Goal: Information Seeking & Learning: Learn about a topic

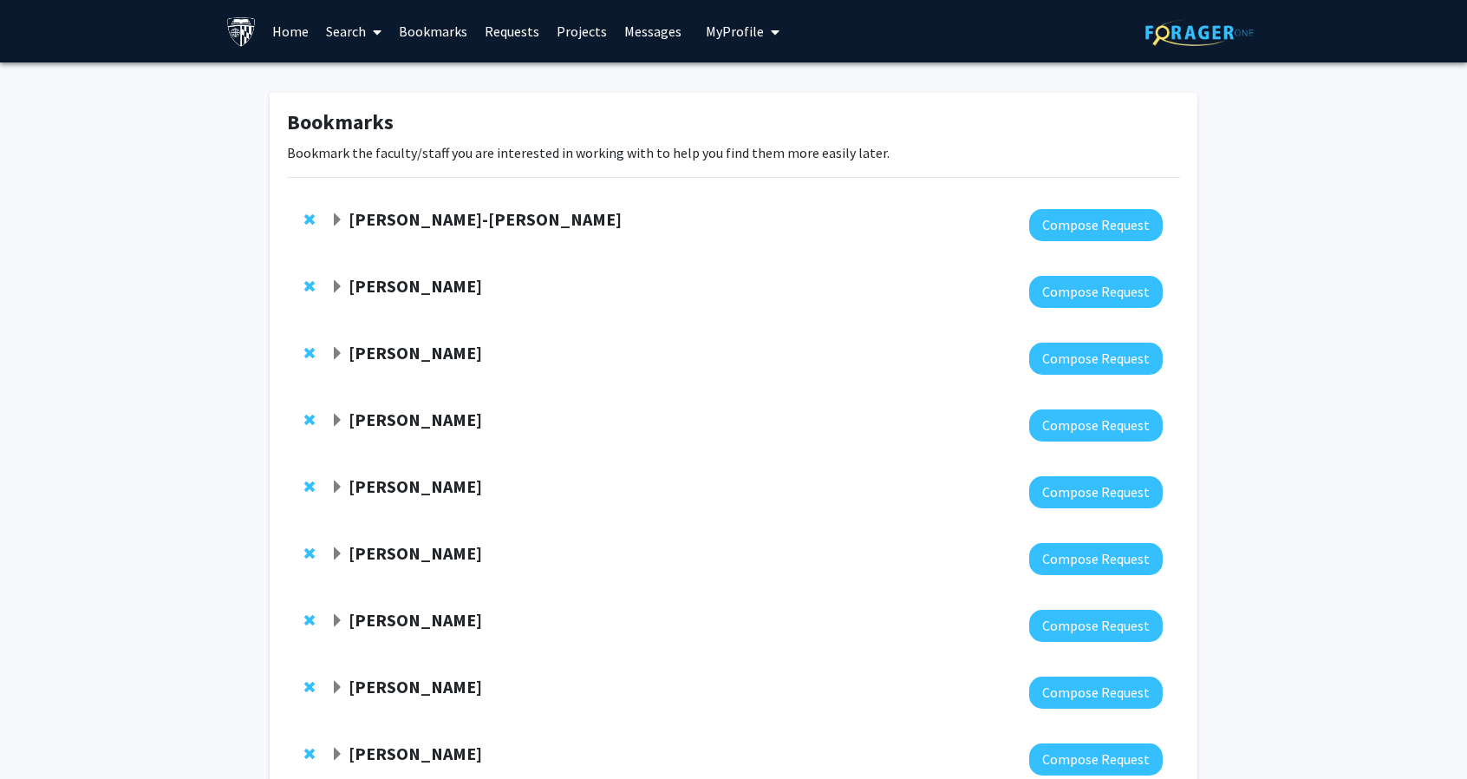
click at [434, 211] on strong "[PERSON_NAME]-[PERSON_NAME]" at bounding box center [485, 219] width 273 height 22
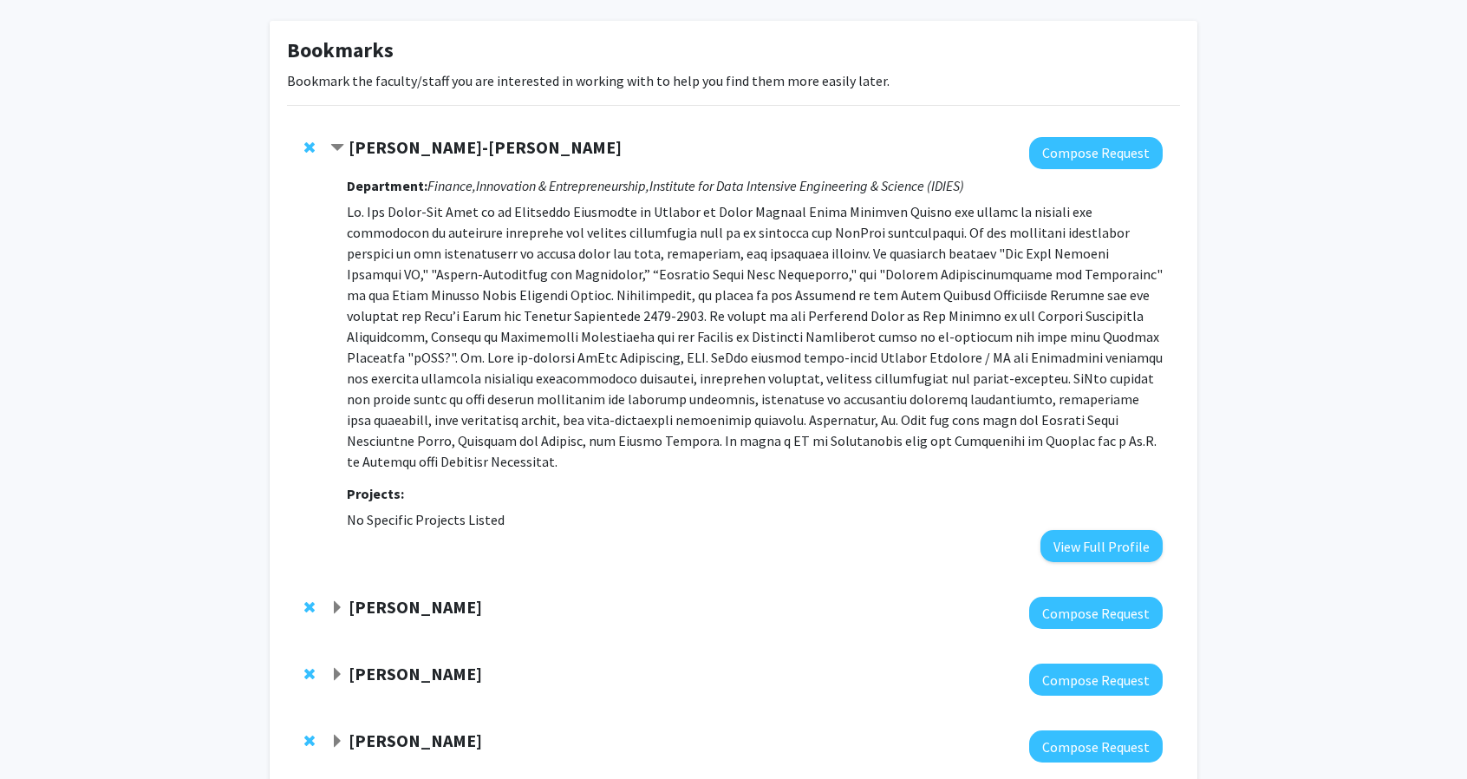
scroll to position [76, 0]
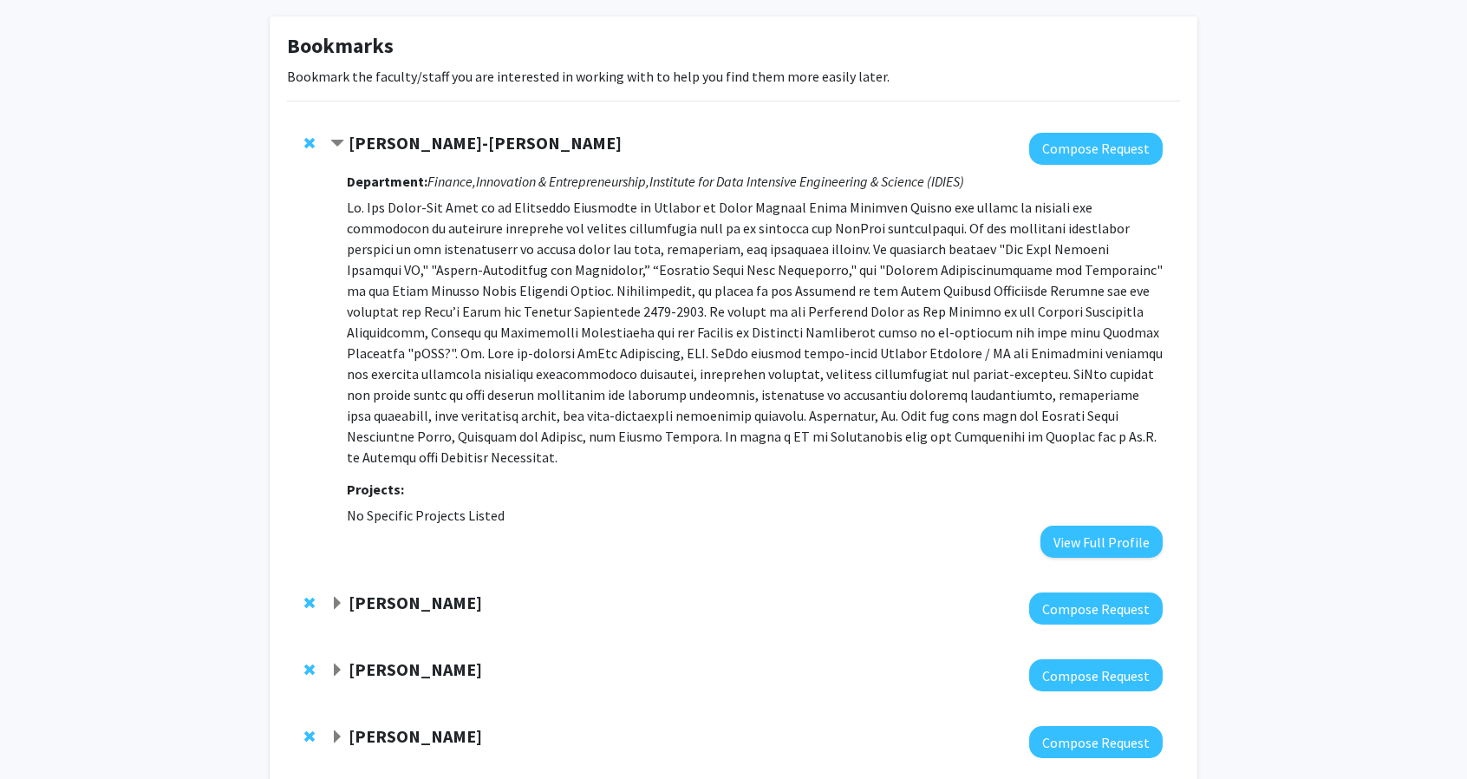
click at [384, 140] on strong "[PERSON_NAME]-[PERSON_NAME]" at bounding box center [485, 143] width 273 height 22
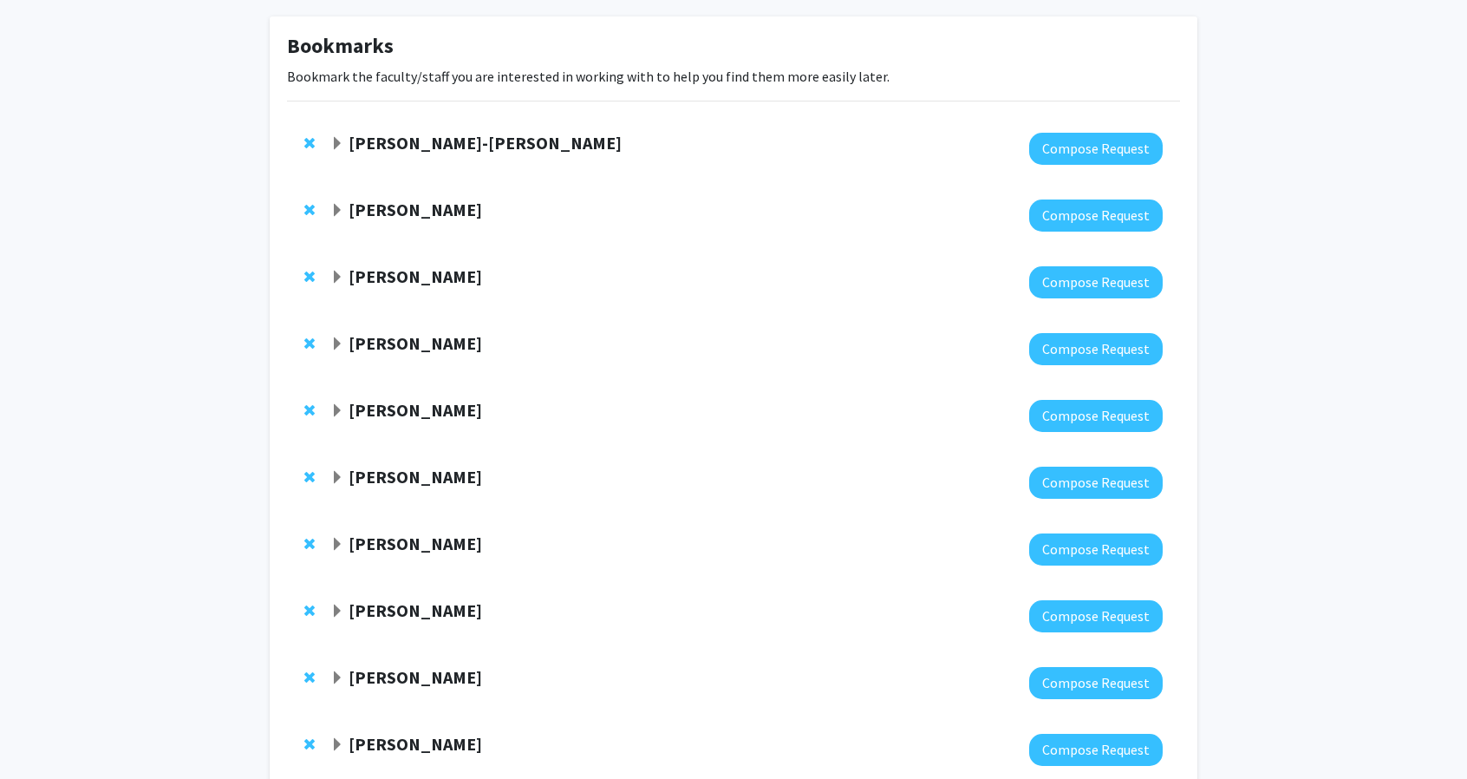
click at [384, 140] on strong "[PERSON_NAME]-[PERSON_NAME]" at bounding box center [485, 143] width 273 height 22
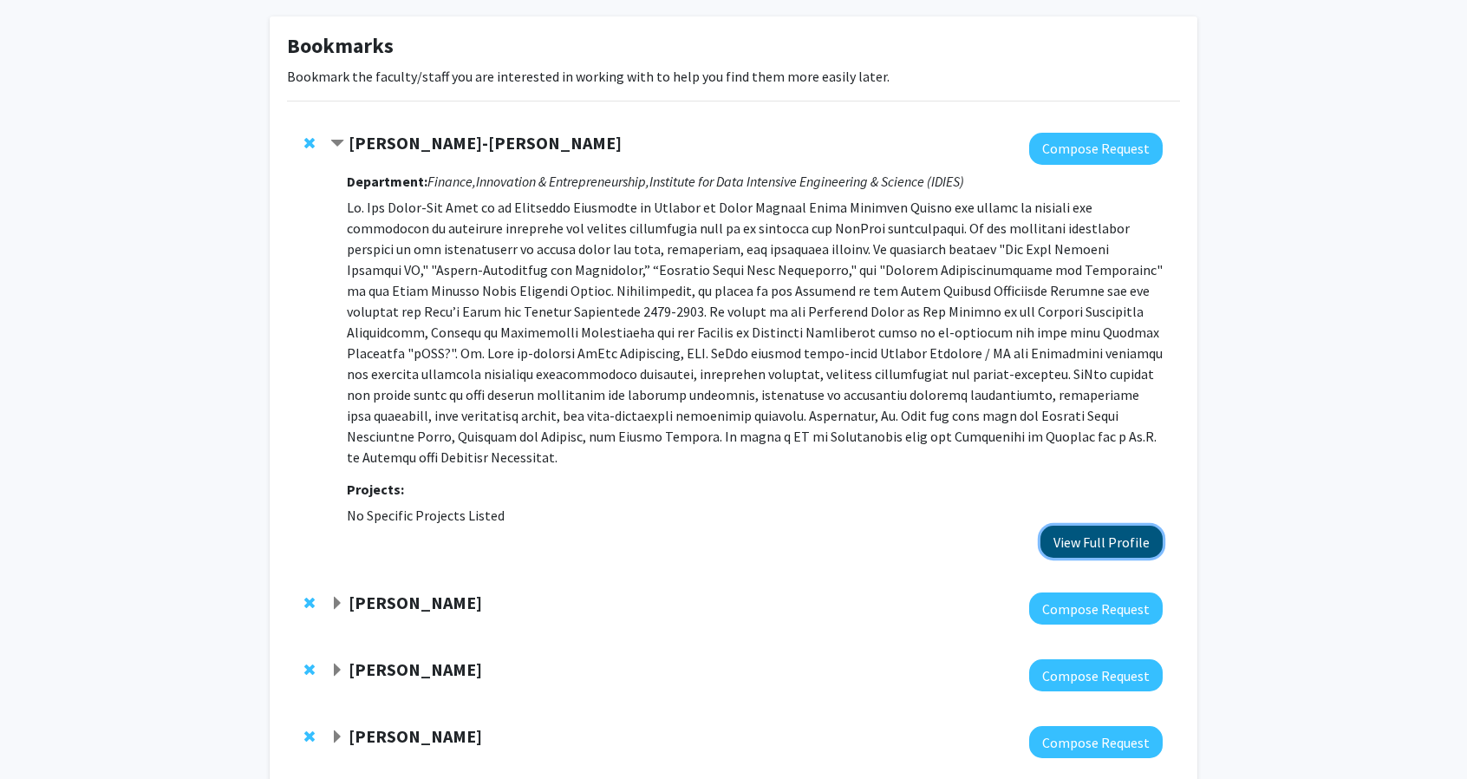
click at [1136, 526] on button "View Full Profile" at bounding box center [1102, 542] width 122 height 32
click at [1110, 526] on button "View Full Profile" at bounding box center [1102, 542] width 122 height 32
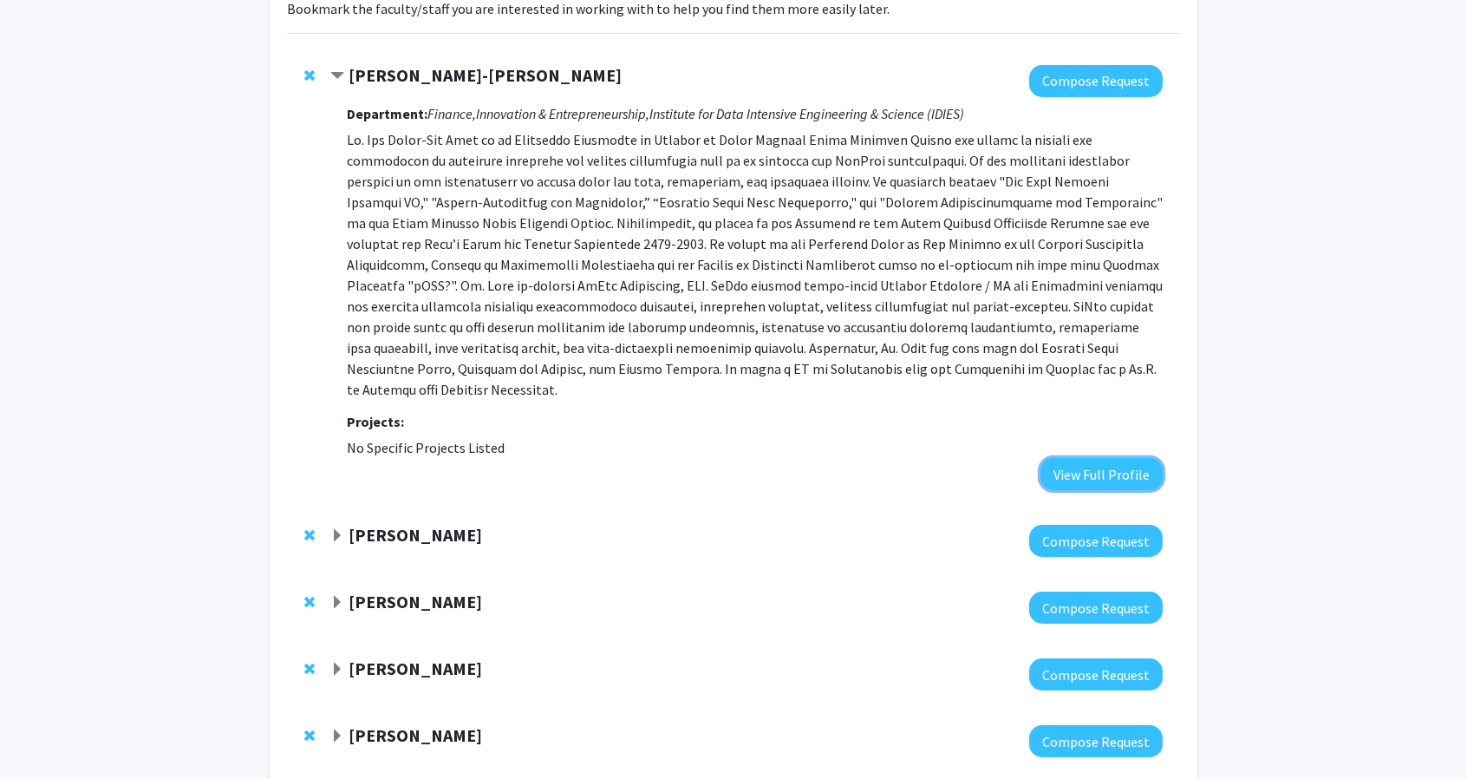
scroll to position [148, 0]
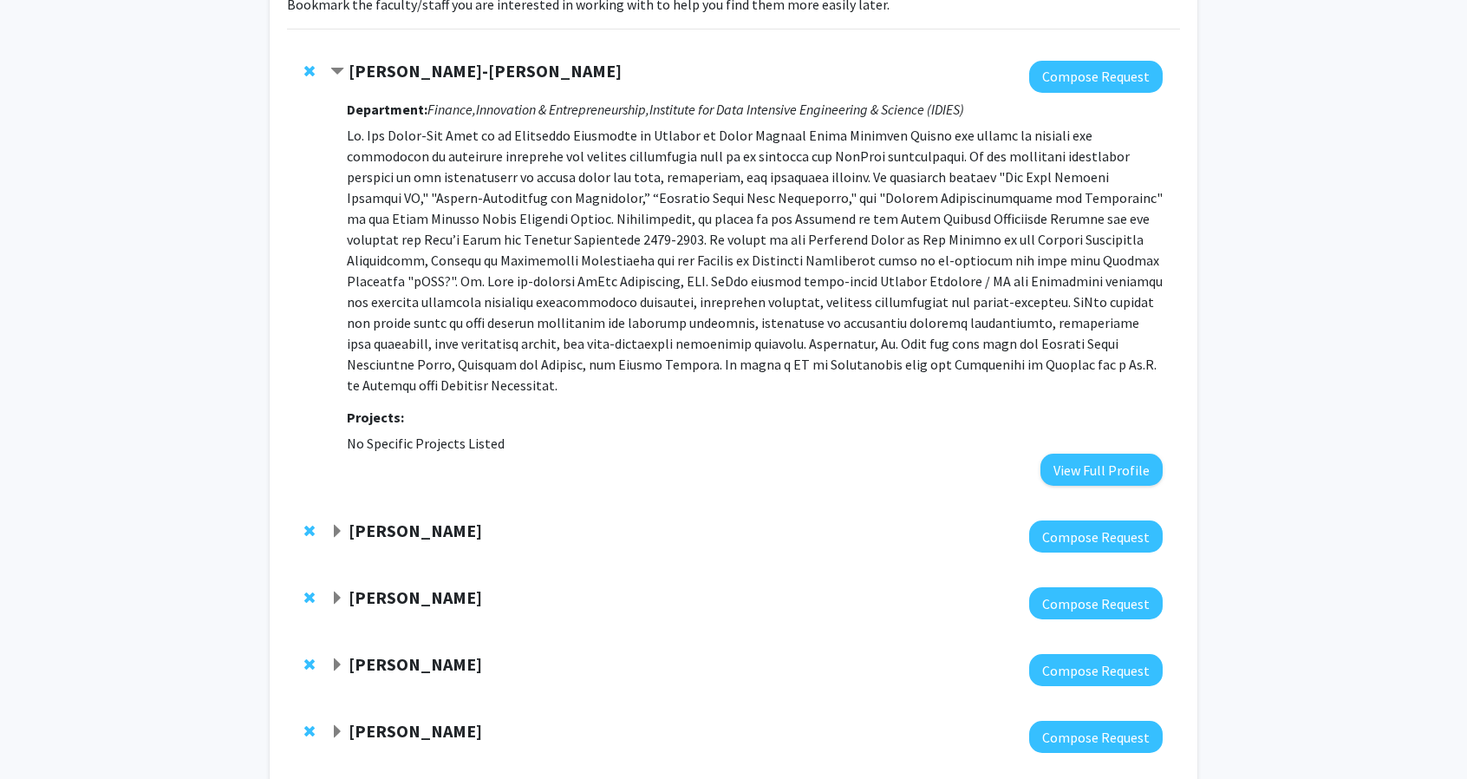
click at [401, 520] on div "[PERSON_NAME]" at bounding box center [517, 531] width 375 height 22
click at [403, 503] on div "Goker Aydin Compose Request" at bounding box center [733, 536] width 893 height 67
click at [411, 519] on strong "[PERSON_NAME]" at bounding box center [416, 530] width 134 height 22
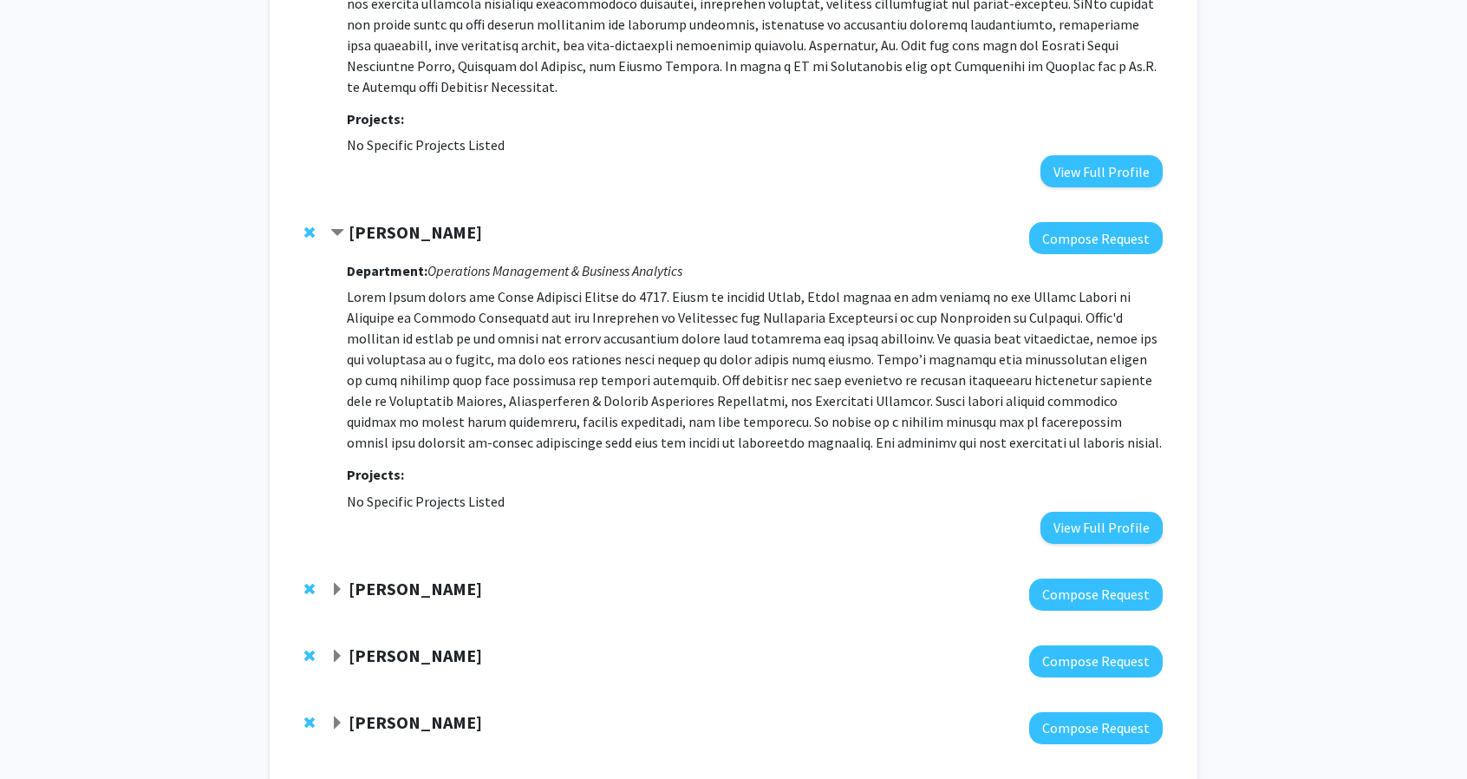
scroll to position [466, 0]
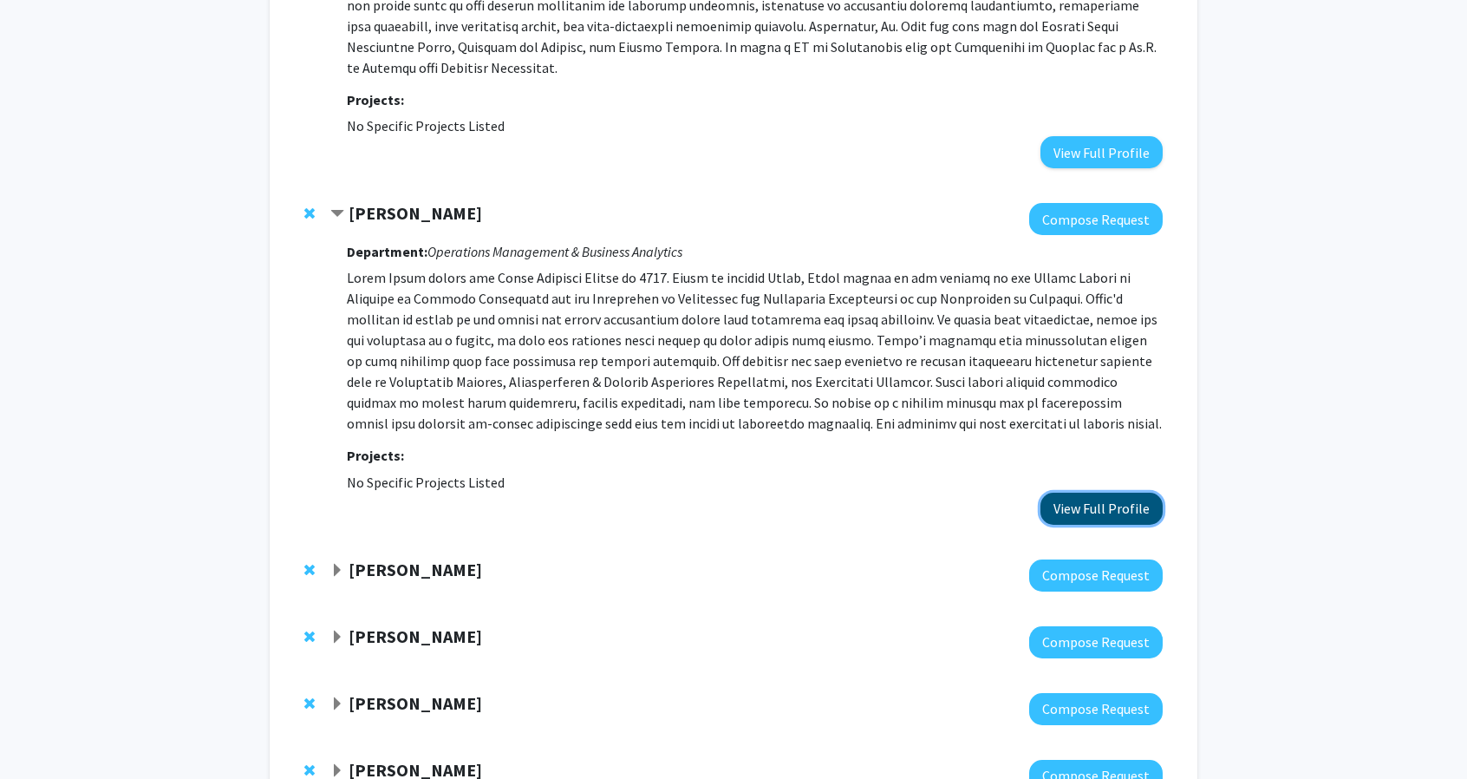
click at [1097, 500] on button "View Full Profile" at bounding box center [1102, 509] width 122 height 32
click at [387, 542] on div "Rob Mislavsky Compose Request" at bounding box center [733, 575] width 893 height 67
click at [406, 558] on strong "[PERSON_NAME]" at bounding box center [416, 569] width 134 height 22
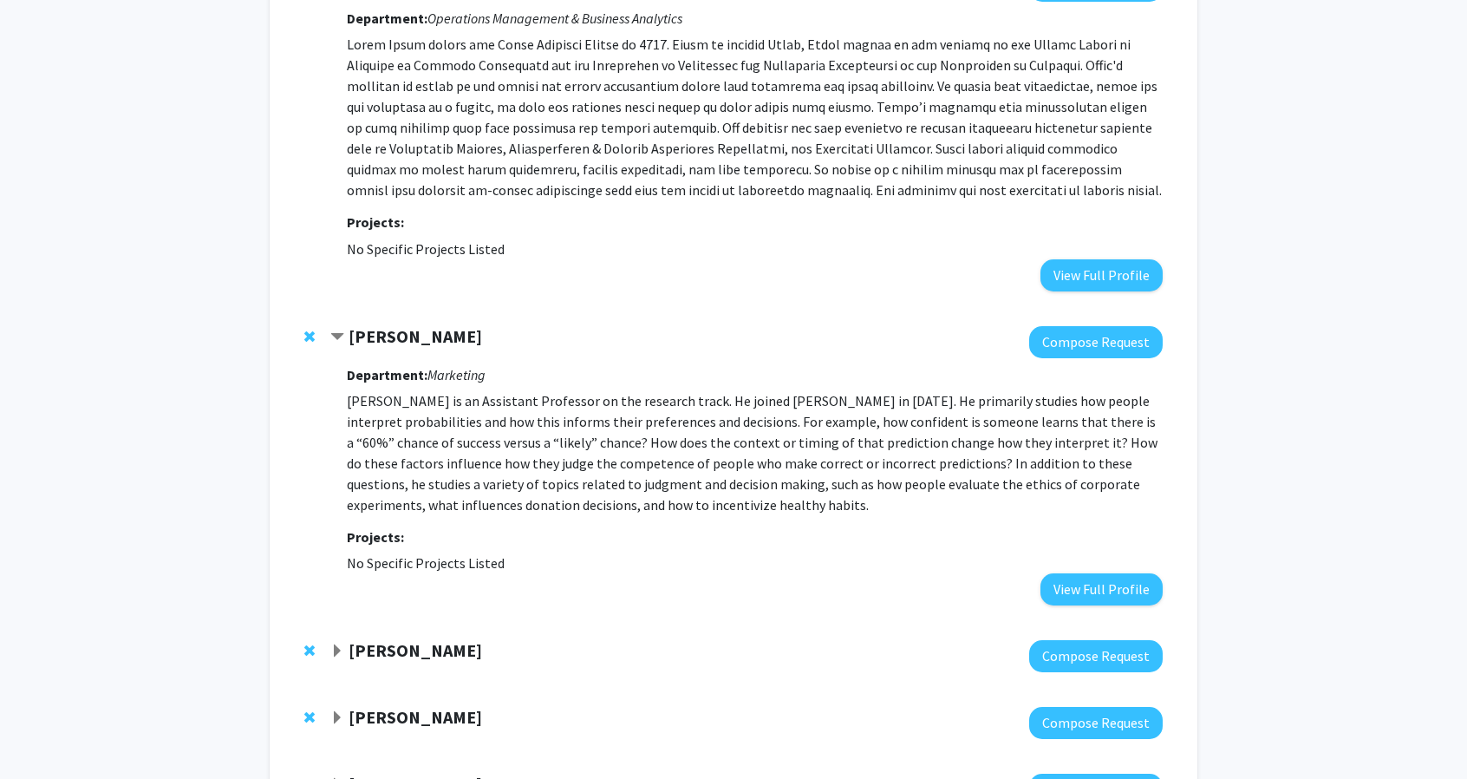
scroll to position [700, 0]
click at [1034, 563] on div "Department: Marketing Robert Mislavsky is an Assistant Professor on the researc…" at bounding box center [755, 480] width 816 height 247
click at [1048, 572] on button "View Full Profile" at bounding box center [1102, 588] width 122 height 32
click at [410, 324] on strong "Rob Mislavsky" at bounding box center [416, 335] width 134 height 22
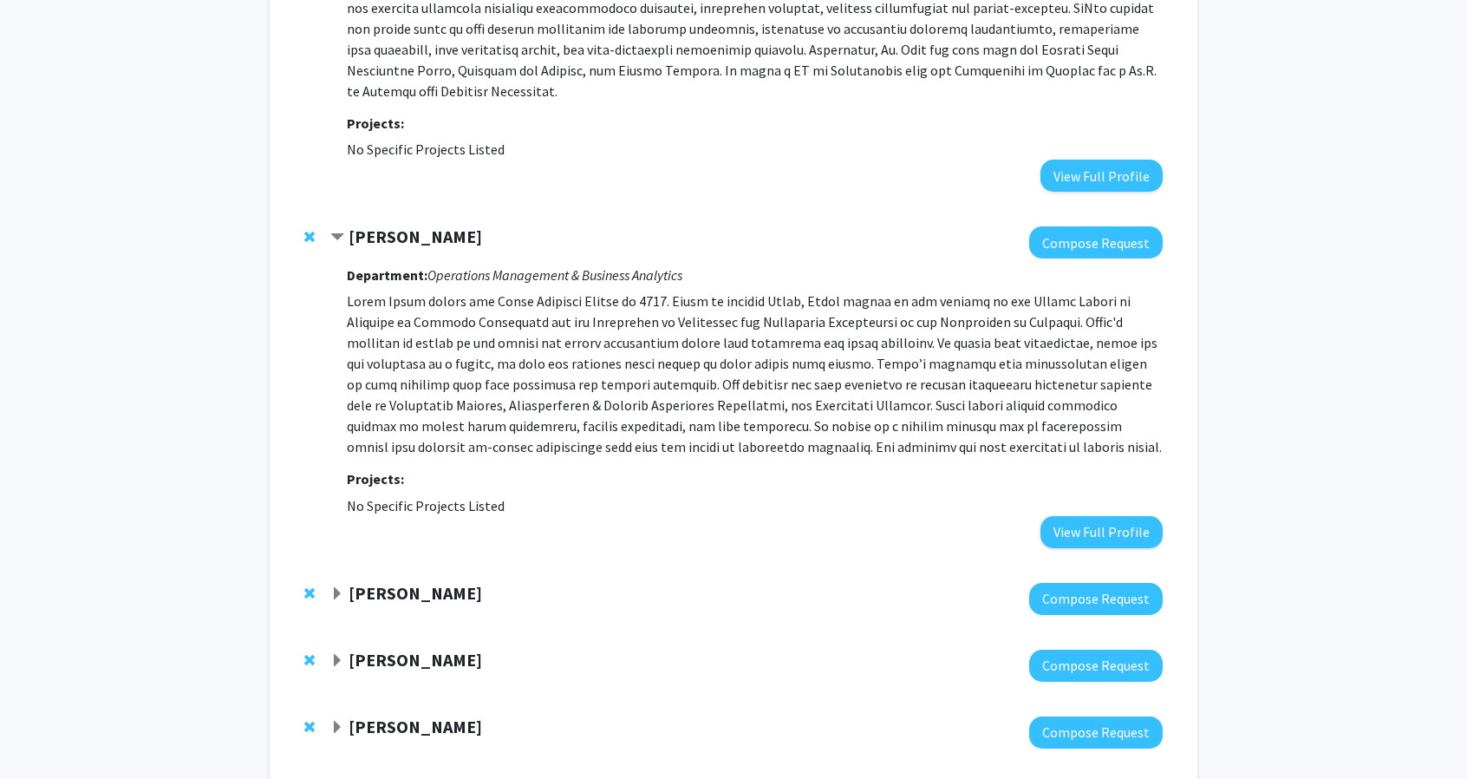
click at [415, 225] on strong "Goker Aydin" at bounding box center [416, 236] width 134 height 22
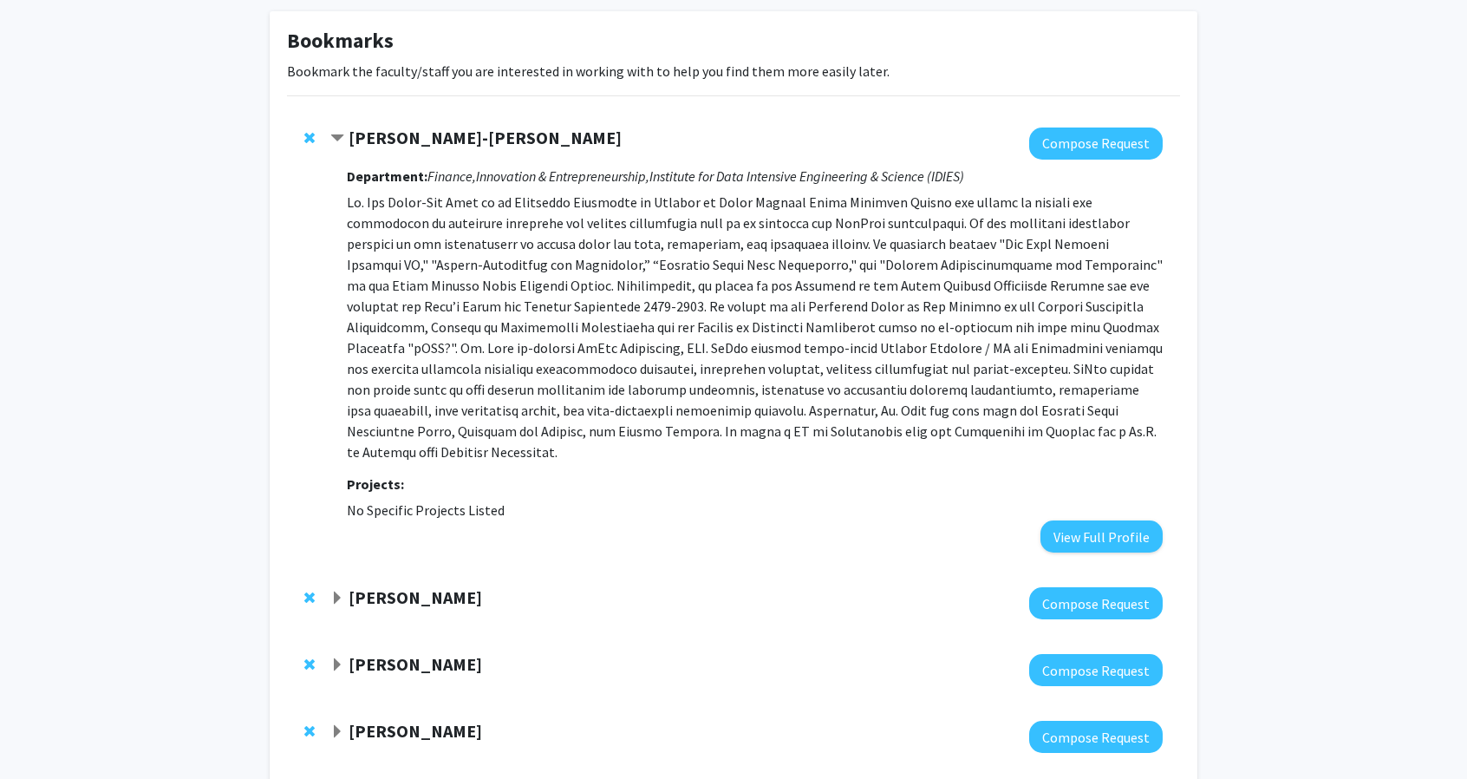
scroll to position [79, 0]
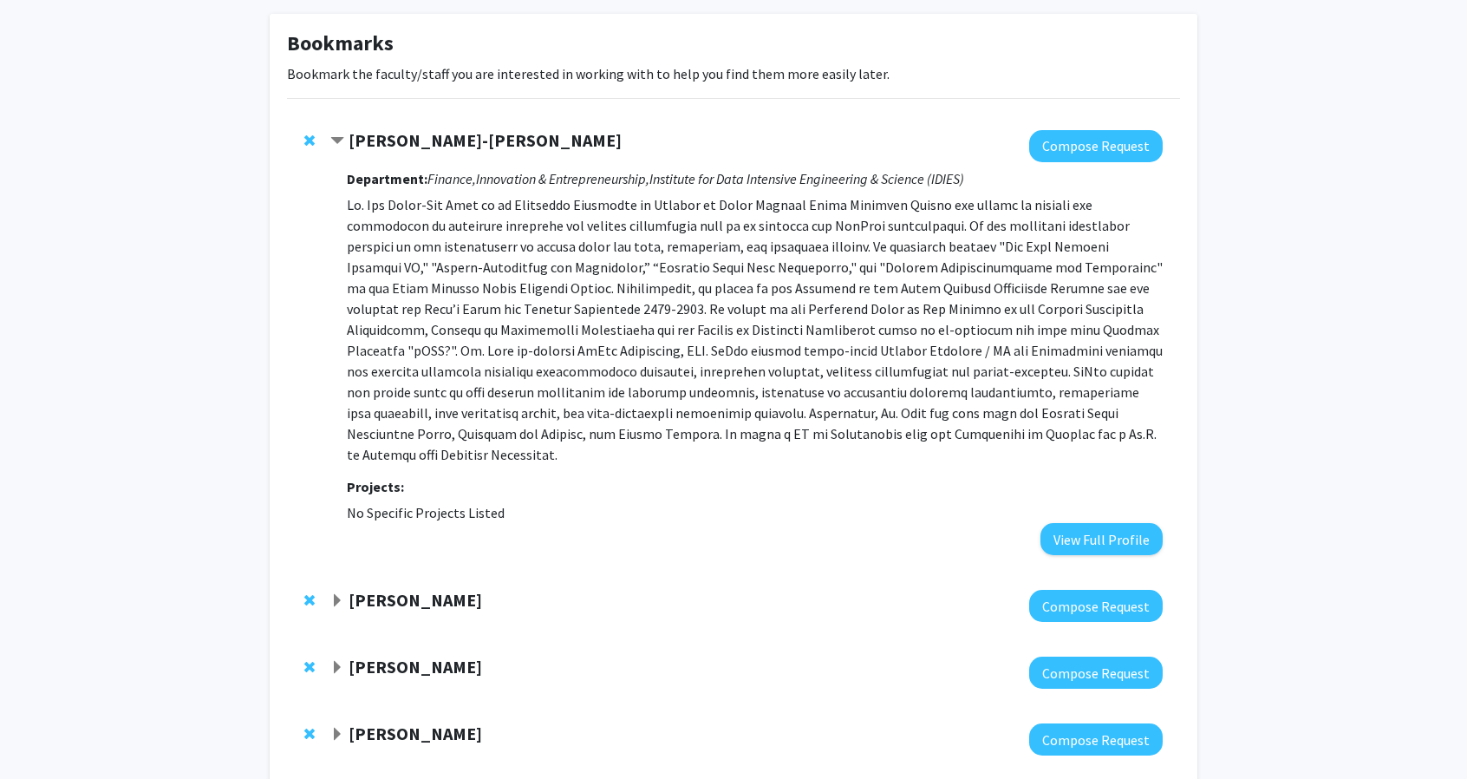
click at [375, 129] on strong "Jim Kyung-Soo Liew" at bounding box center [485, 140] width 273 height 22
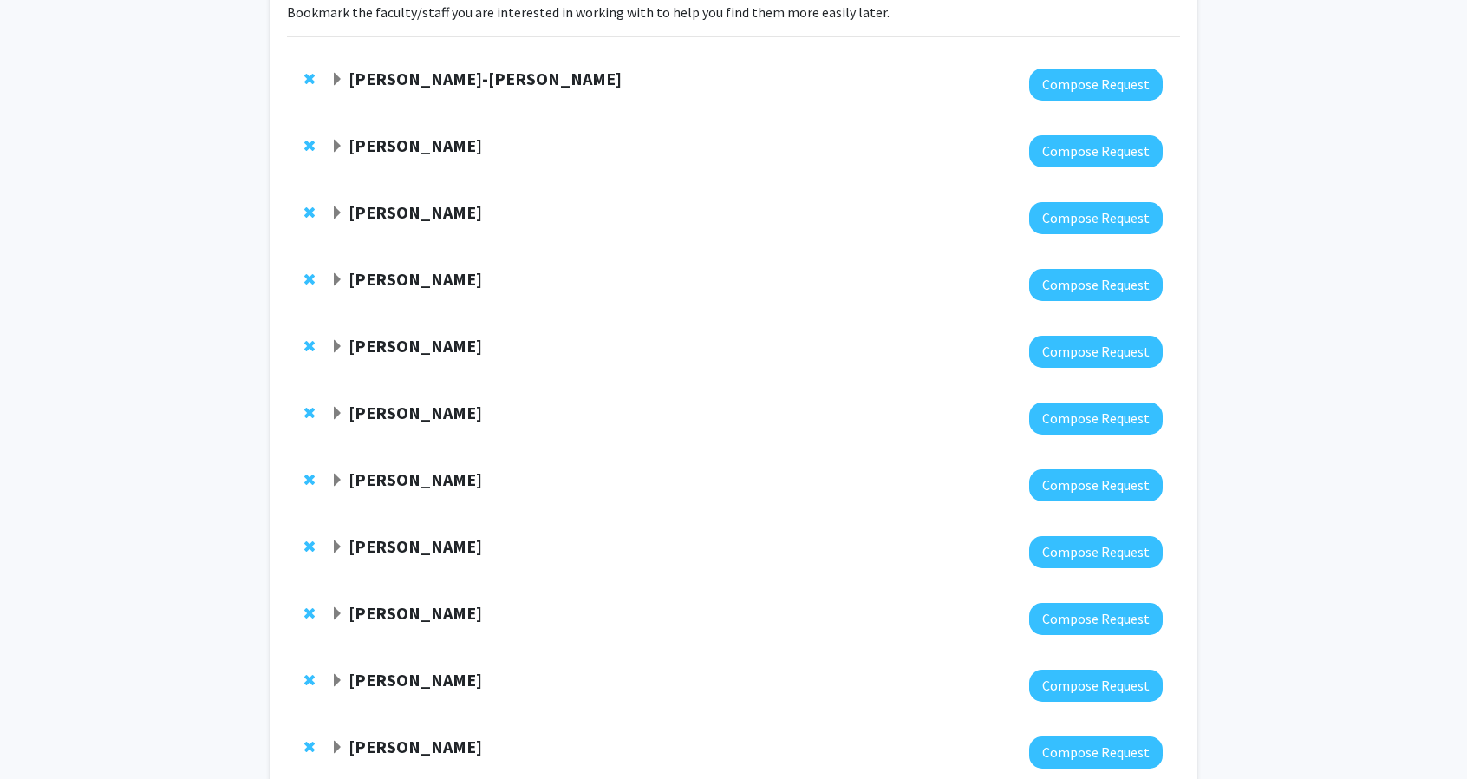
scroll to position [141, 0]
click at [427, 289] on div "Walaa Garoot" at bounding box center [517, 279] width 375 height 22
click at [436, 278] on strong "Walaa Garoot" at bounding box center [416, 278] width 134 height 22
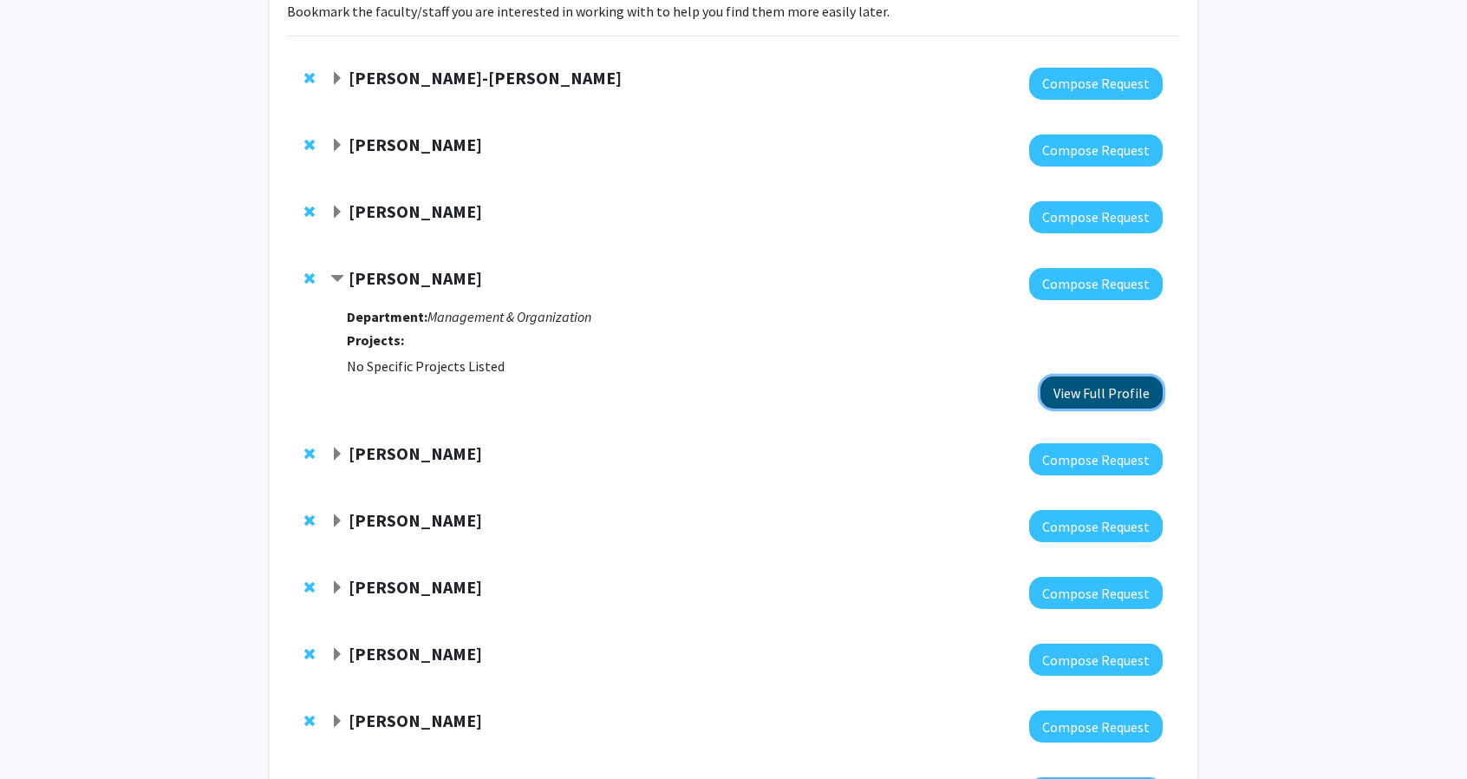
click at [1064, 393] on button "View Full Profile" at bounding box center [1102, 392] width 122 height 32
click at [311, 279] on span "Remove Walaa Garoot from bookmarks" at bounding box center [309, 278] width 10 height 14
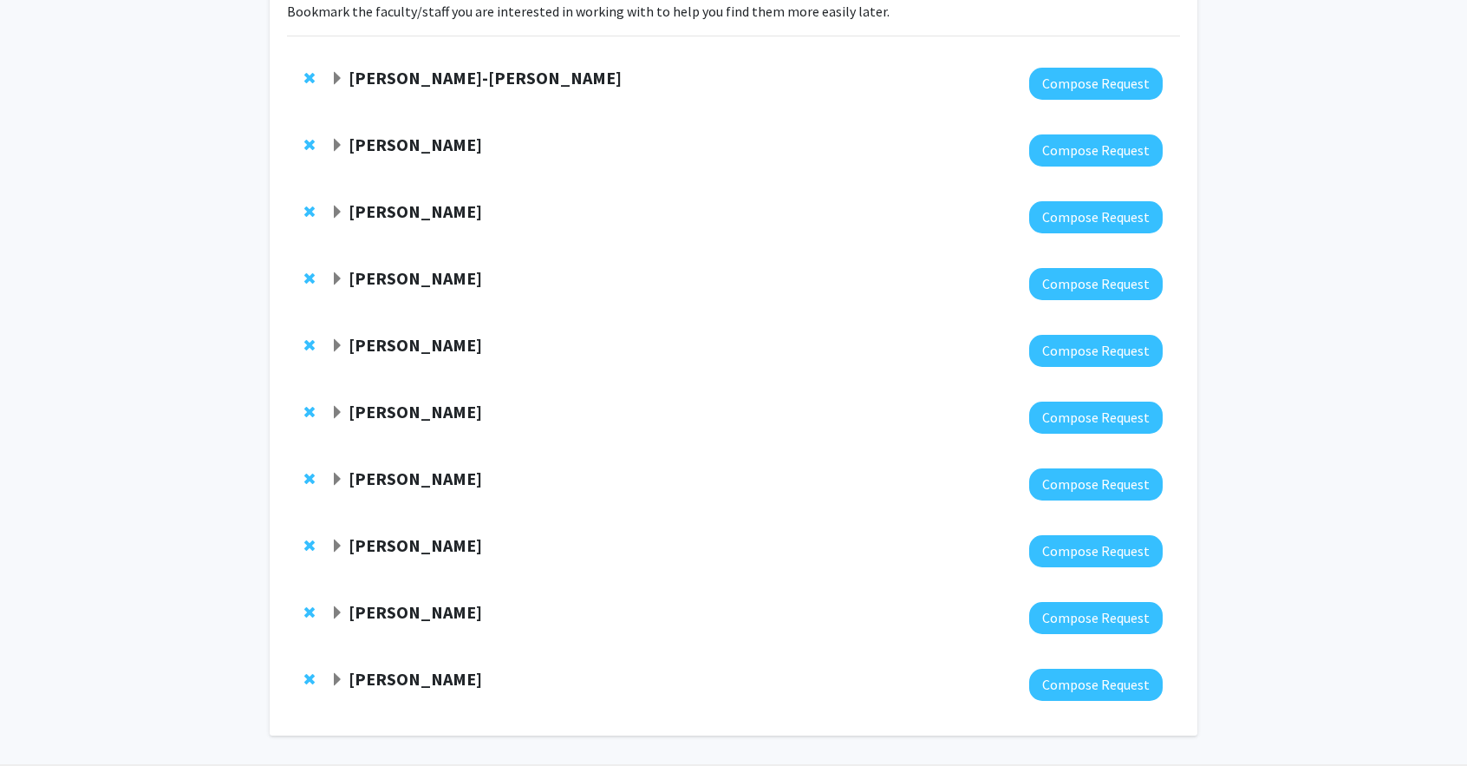
click at [395, 290] on div at bounding box center [746, 284] width 833 height 32
click at [397, 278] on strong "[PERSON_NAME]" at bounding box center [416, 278] width 134 height 22
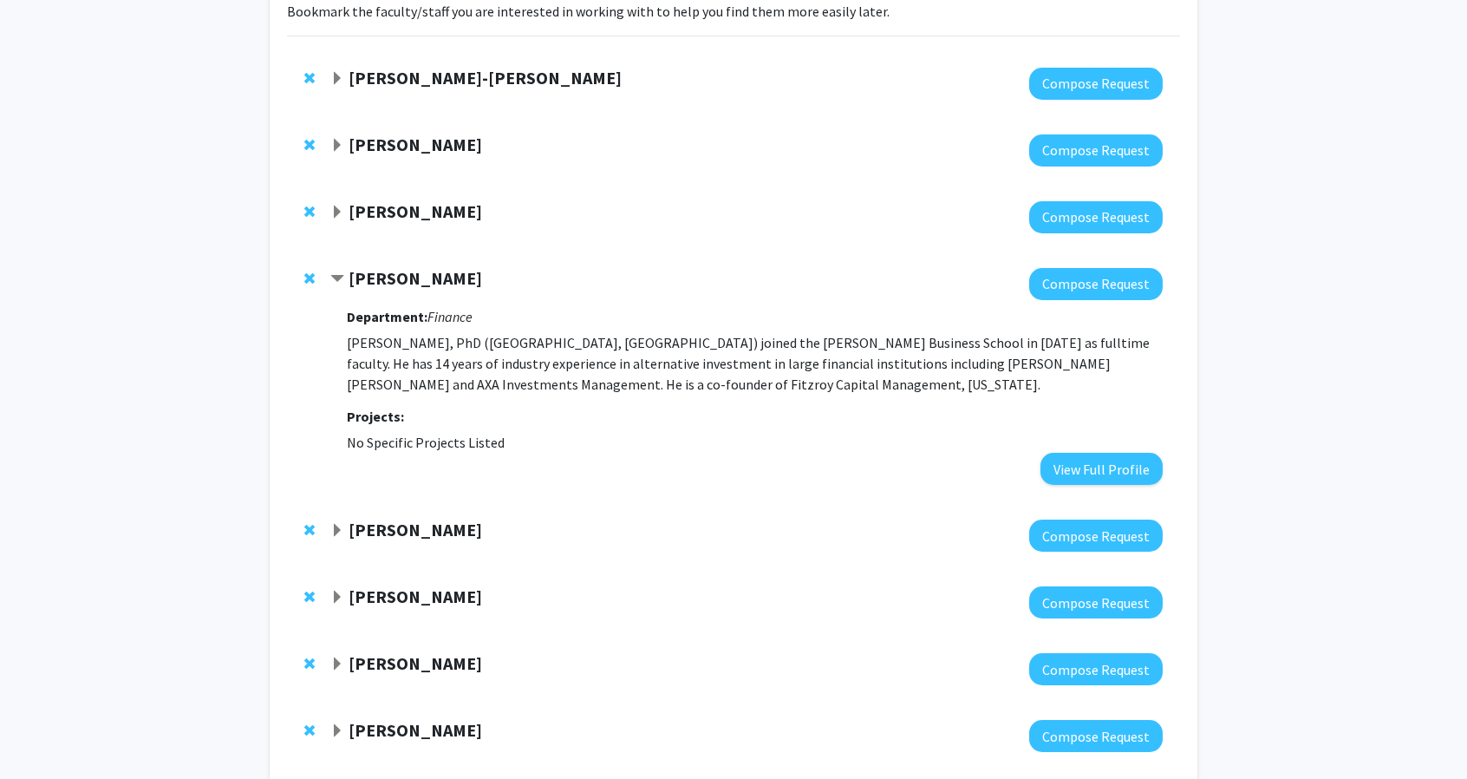
click at [1089, 450] on fg-project-list "No Specific Projects Listed" at bounding box center [755, 442] width 816 height 21
click at [1099, 459] on button "View Full Profile" at bounding box center [1102, 469] width 122 height 32
click at [373, 284] on strong "Ahmad Ajakh" at bounding box center [416, 278] width 134 height 22
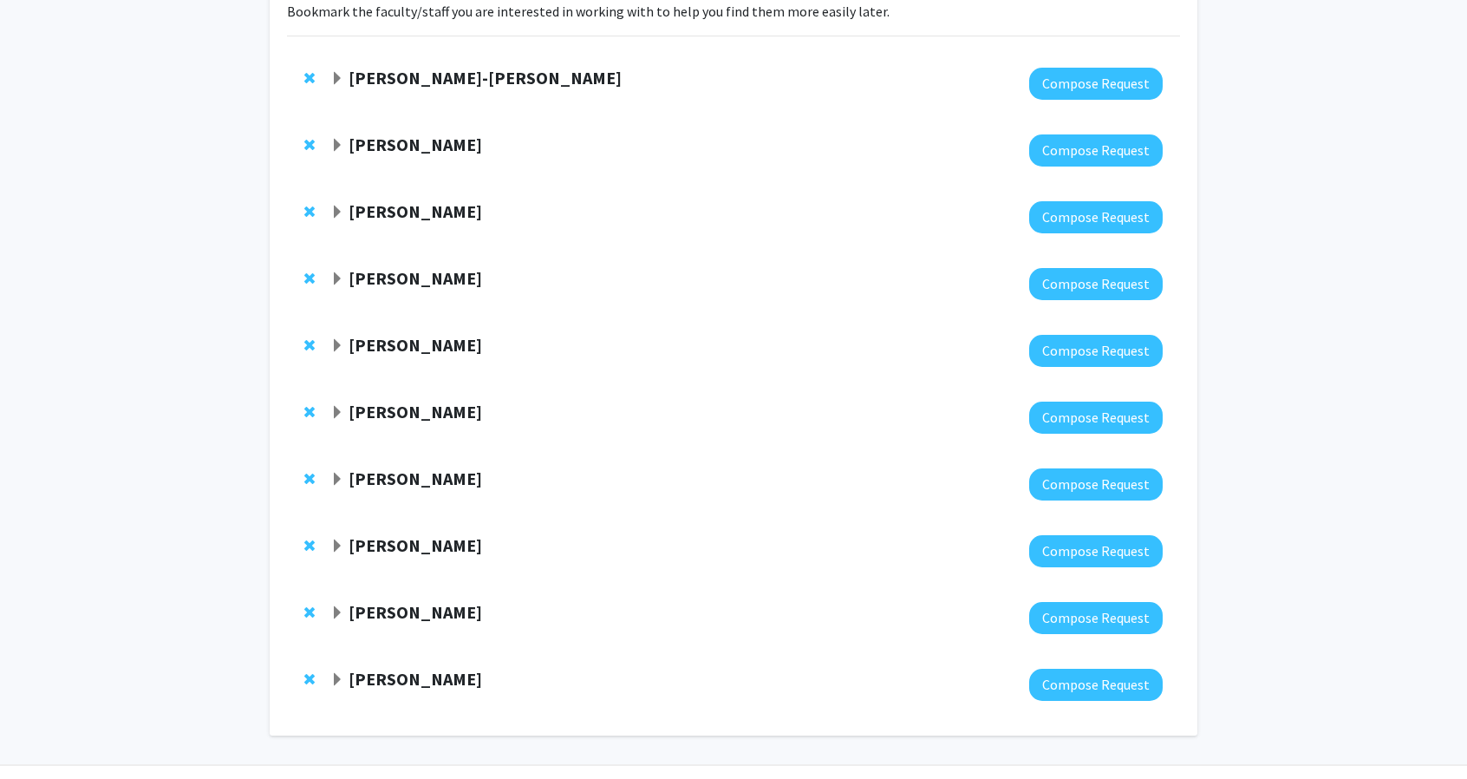
click at [388, 355] on strong "[PERSON_NAME]" at bounding box center [416, 345] width 134 height 22
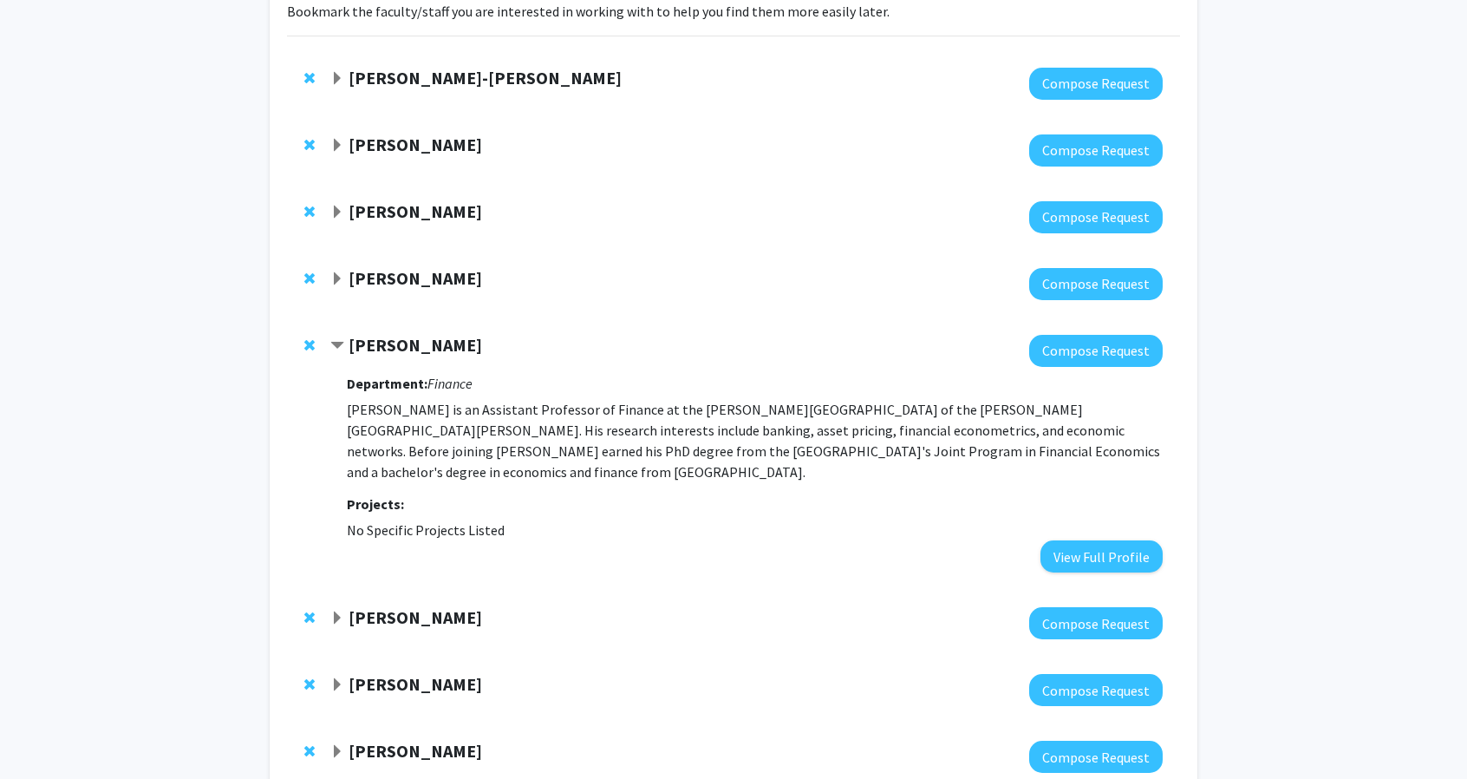
scroll to position [193, 0]
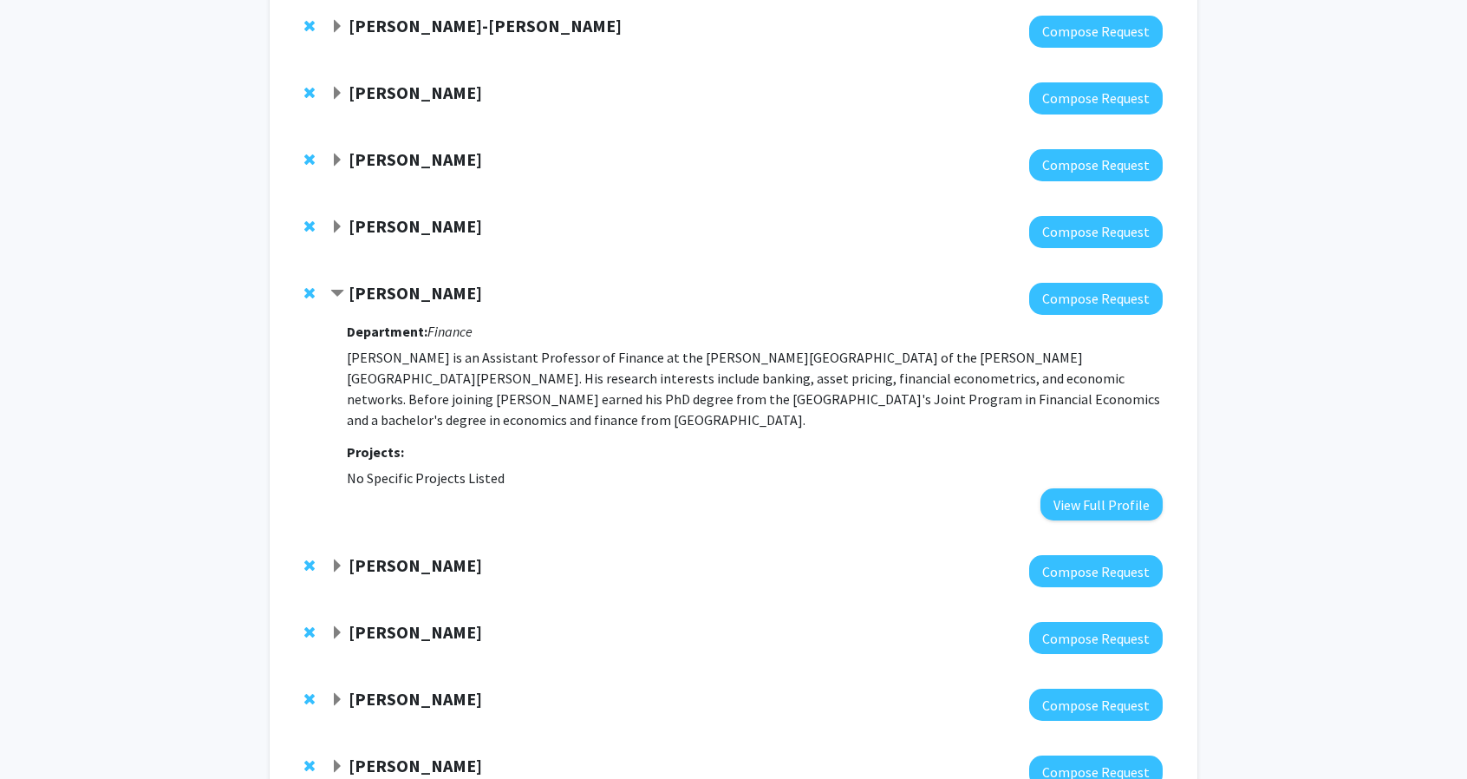
click at [400, 215] on strong "Ahmad Ajakh" at bounding box center [416, 226] width 134 height 22
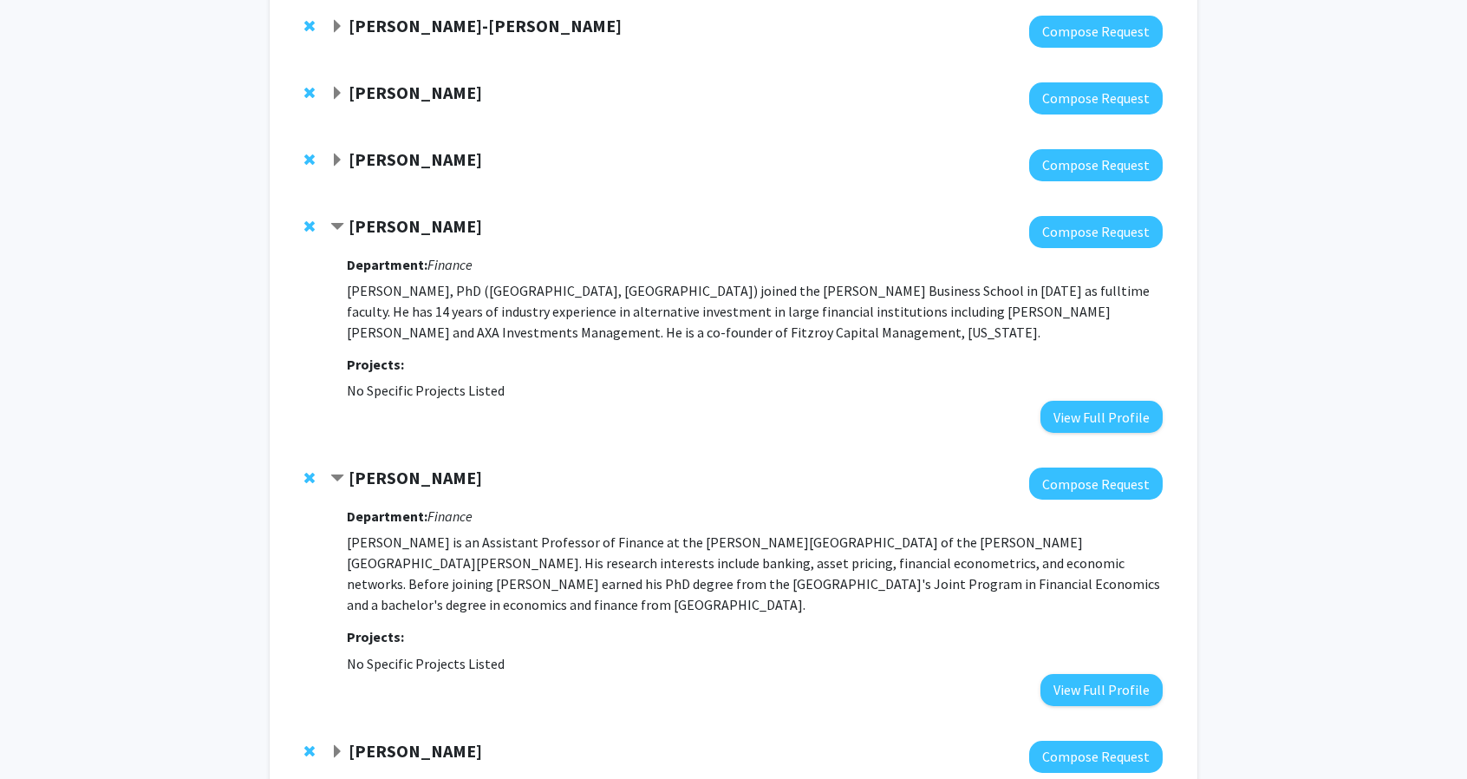
click at [400, 233] on strong "Ahmad Ajakh" at bounding box center [416, 226] width 134 height 22
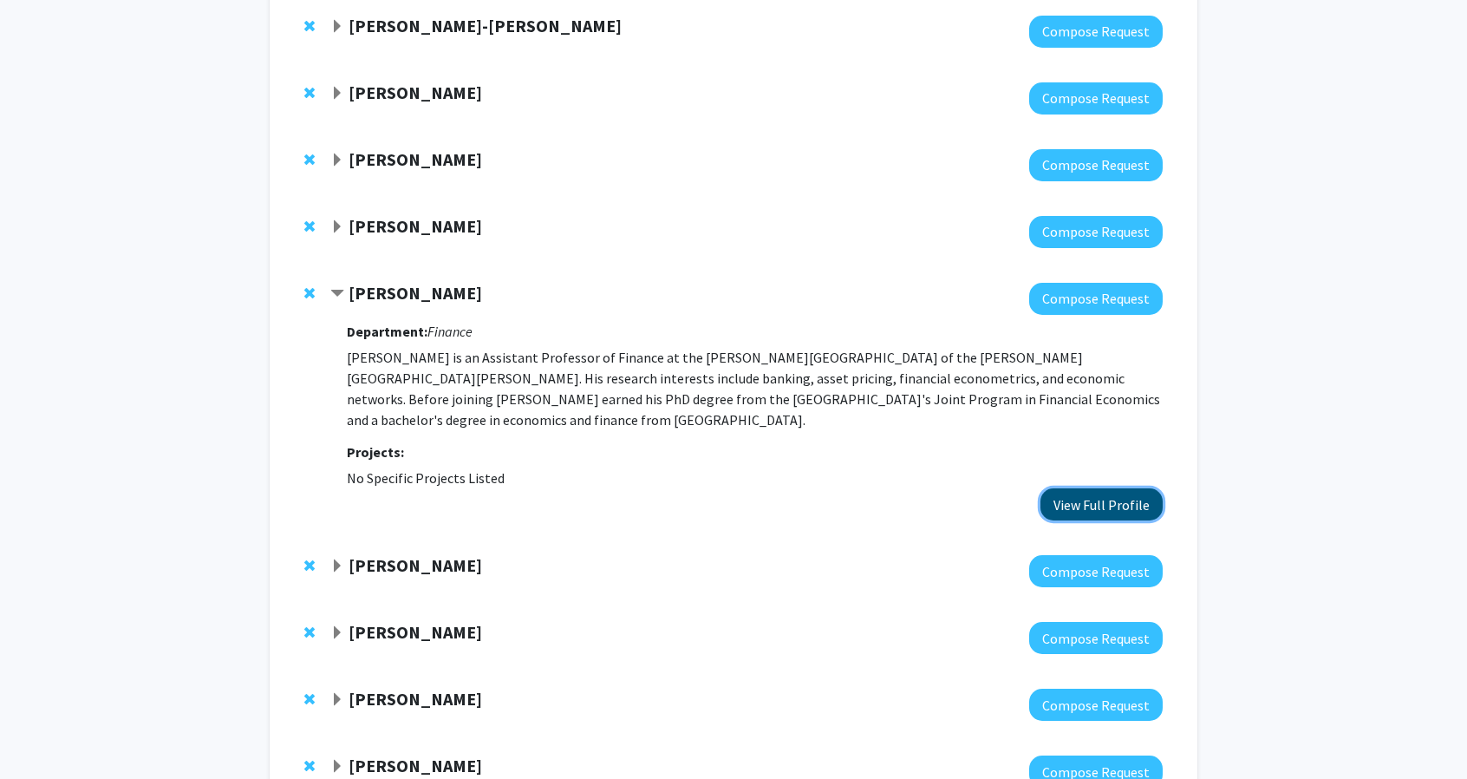
click at [1101, 491] on button "View Full Profile" at bounding box center [1102, 504] width 122 height 32
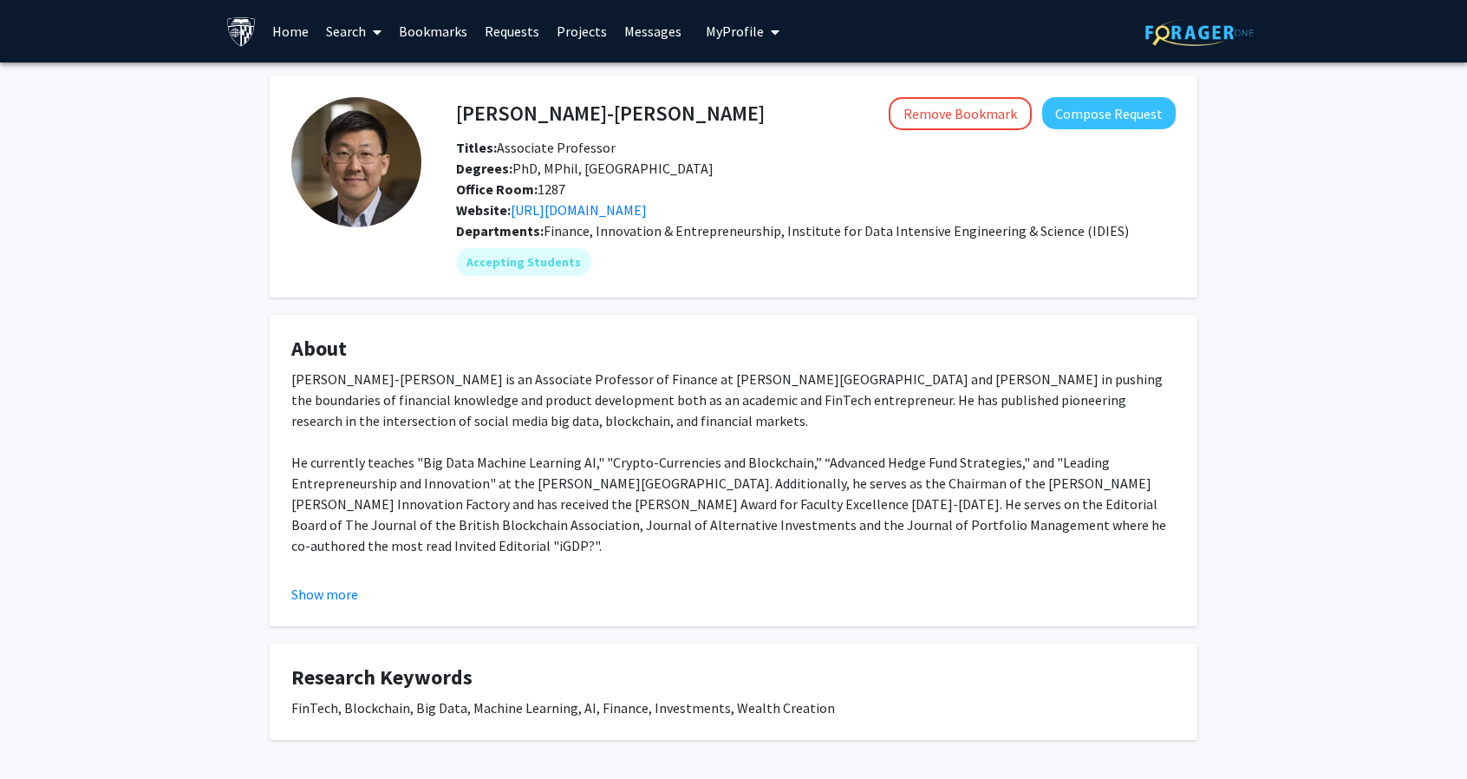
scroll to position [69, 0]
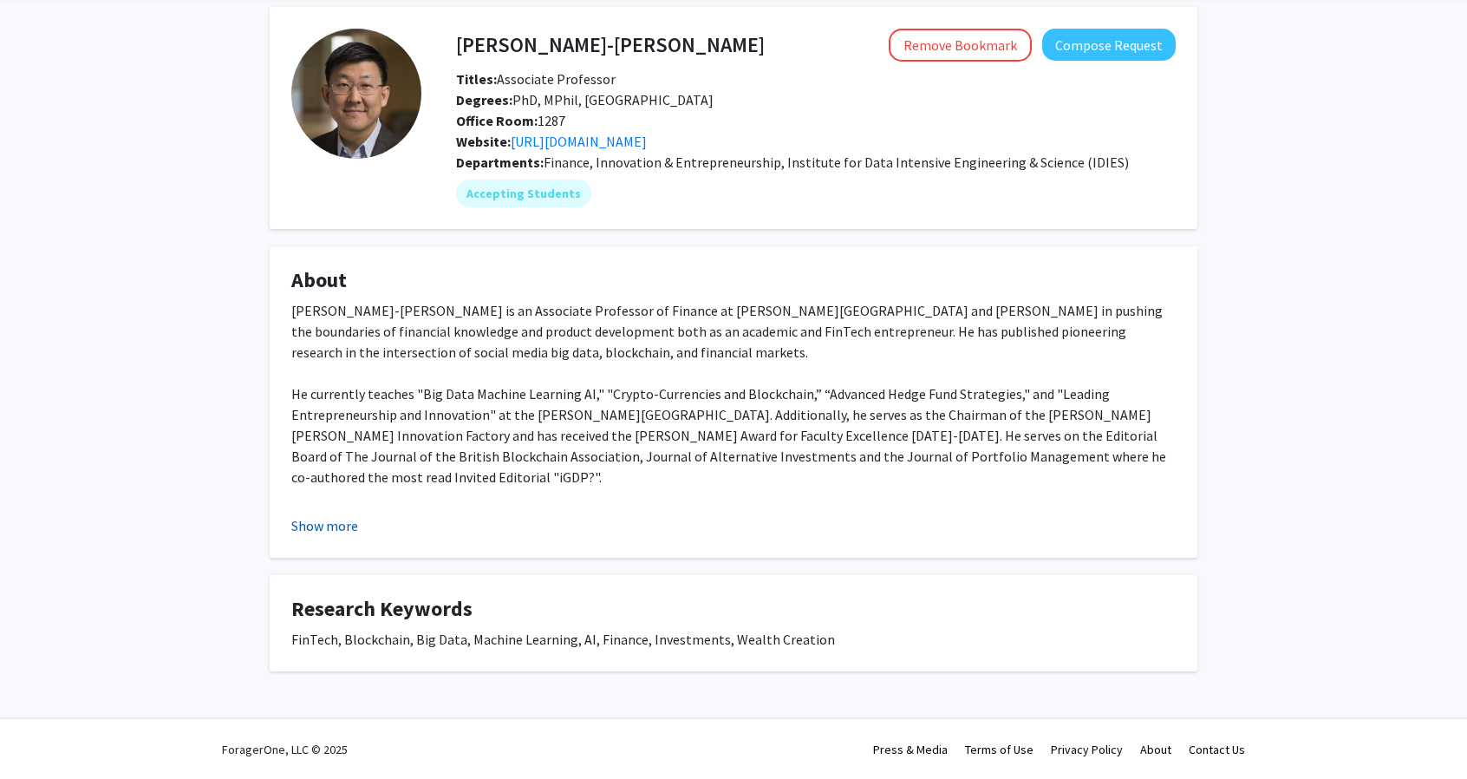
click at [342, 519] on button "Show more" at bounding box center [324, 525] width 67 height 21
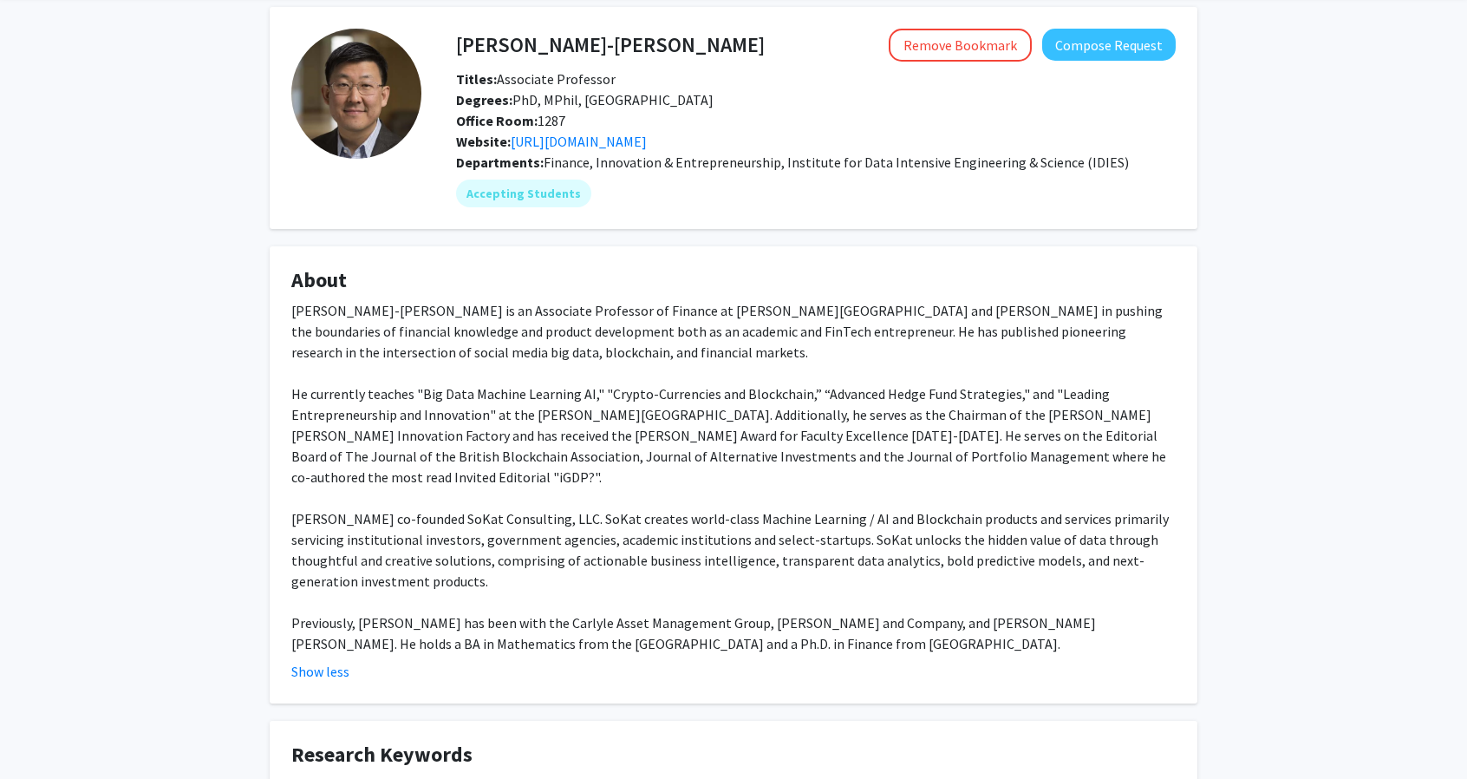
scroll to position [81, 0]
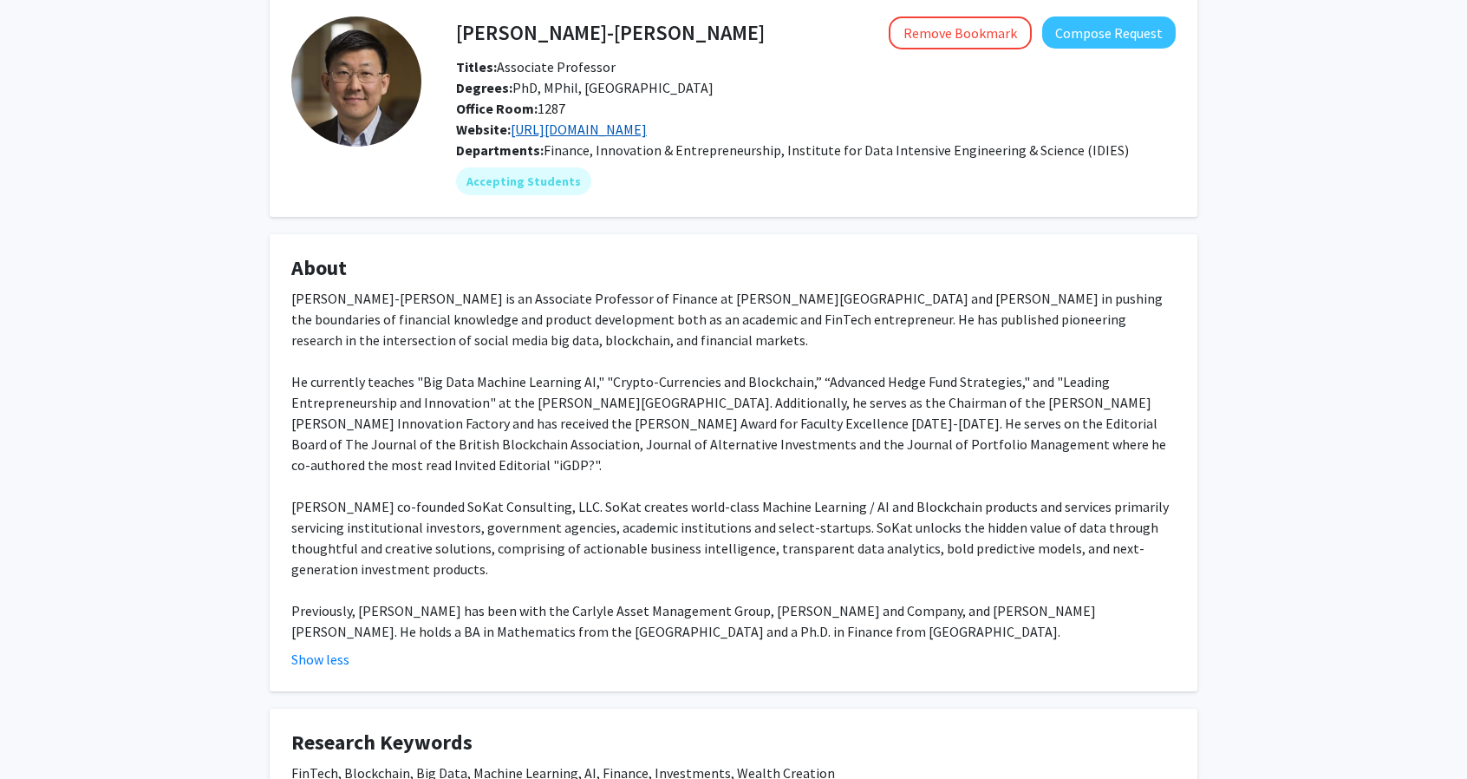
click at [552, 131] on link "https://sokat.com/" at bounding box center [579, 129] width 136 height 17
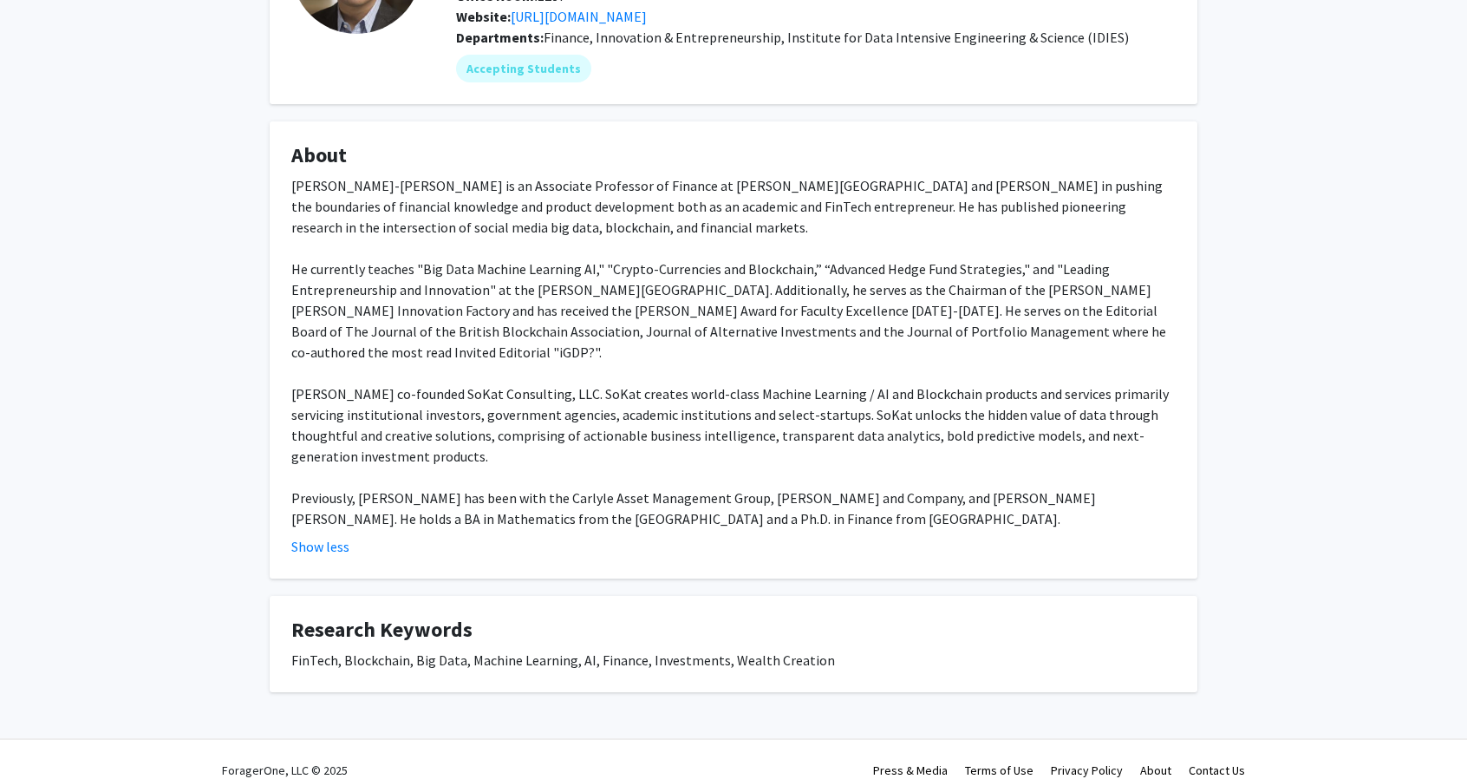
scroll to position [45, 0]
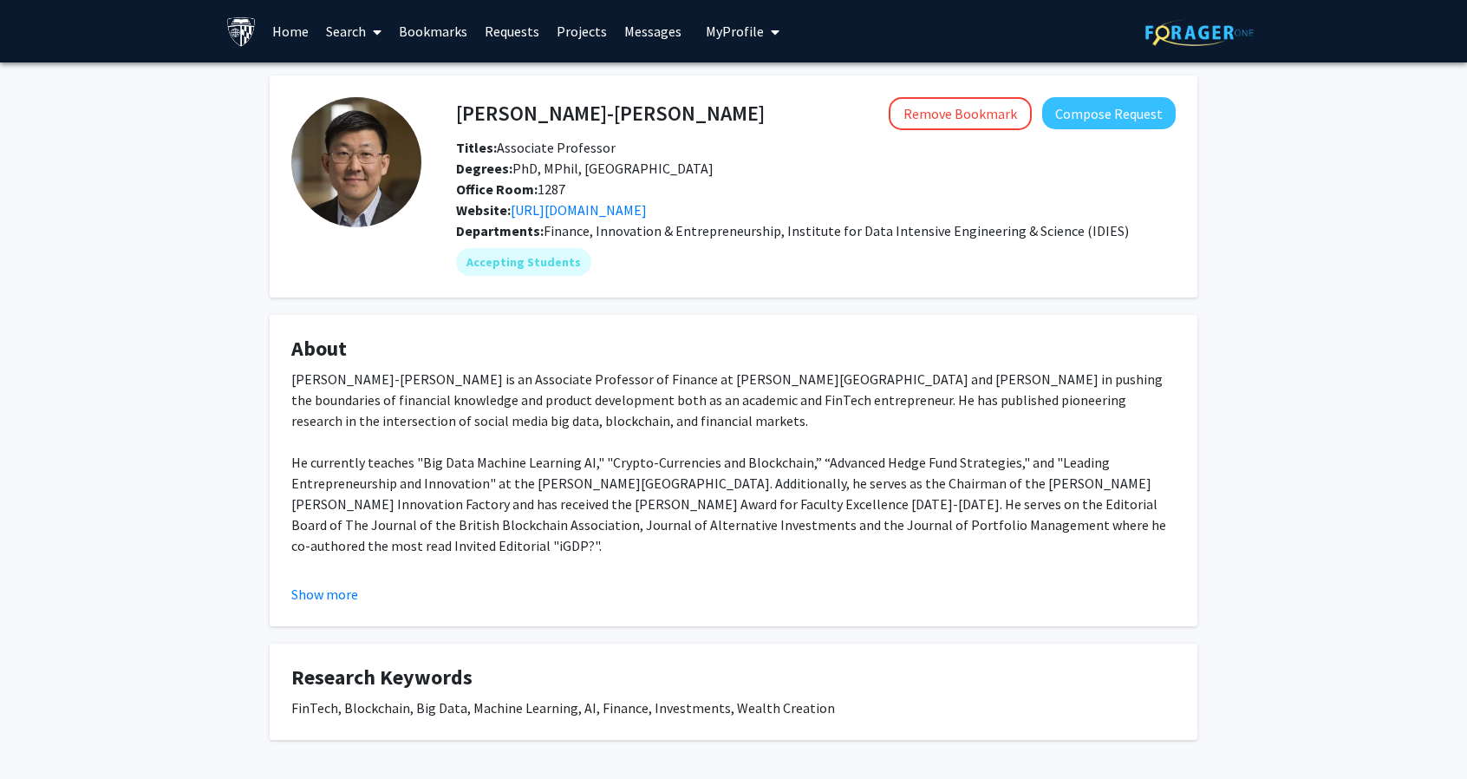
scroll to position [69, 0]
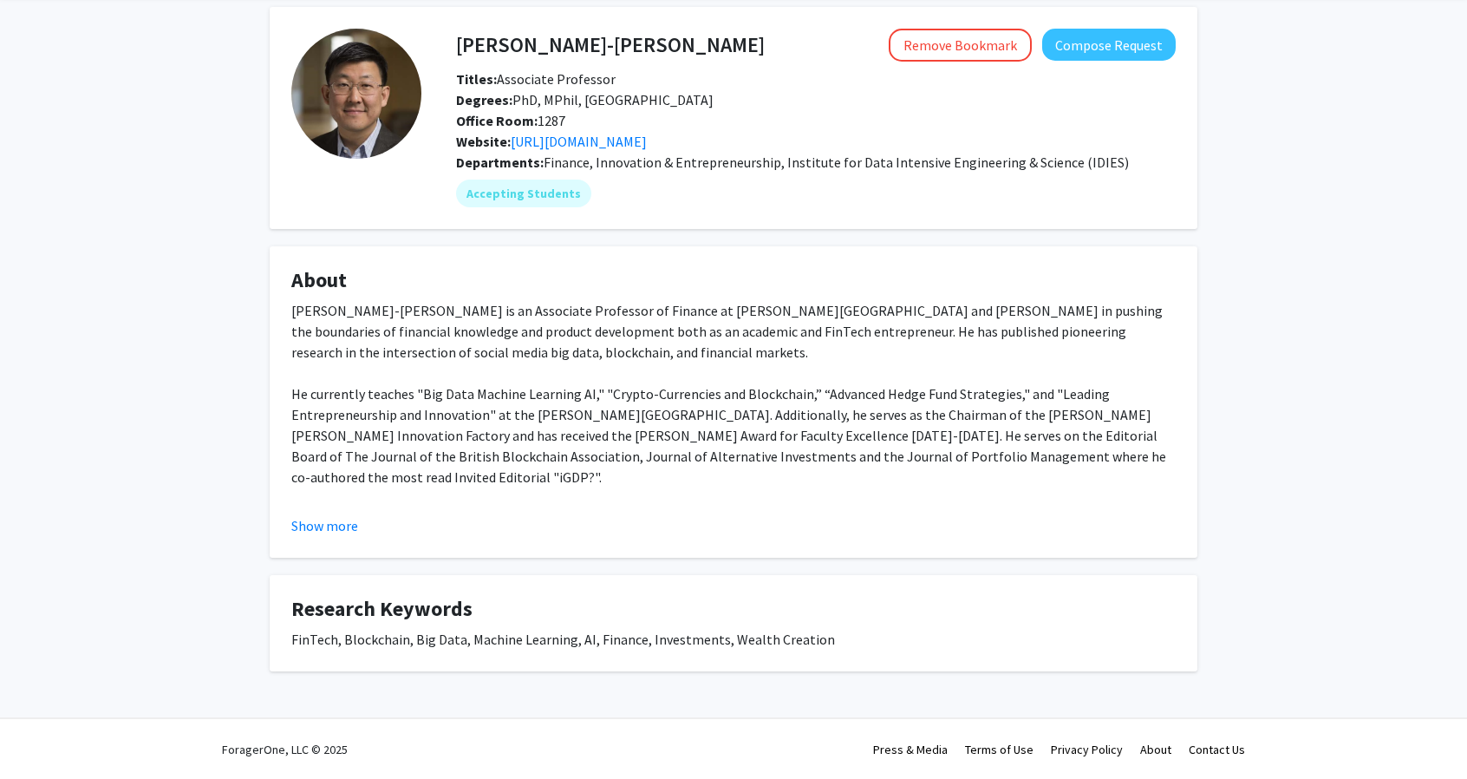
click at [338, 542] on fg-card "About [PERSON_NAME]-[PERSON_NAME] is an Associate Professor of Finance at [PERS…" at bounding box center [734, 401] width 928 height 311
click at [349, 500] on div "Dr. Jim Kyung-Soo Liew is an Associate Professor of Finance at Johns Hopkins Ca…" at bounding box center [733, 477] width 885 height 354
click at [347, 522] on button "Show more" at bounding box center [324, 525] width 67 height 21
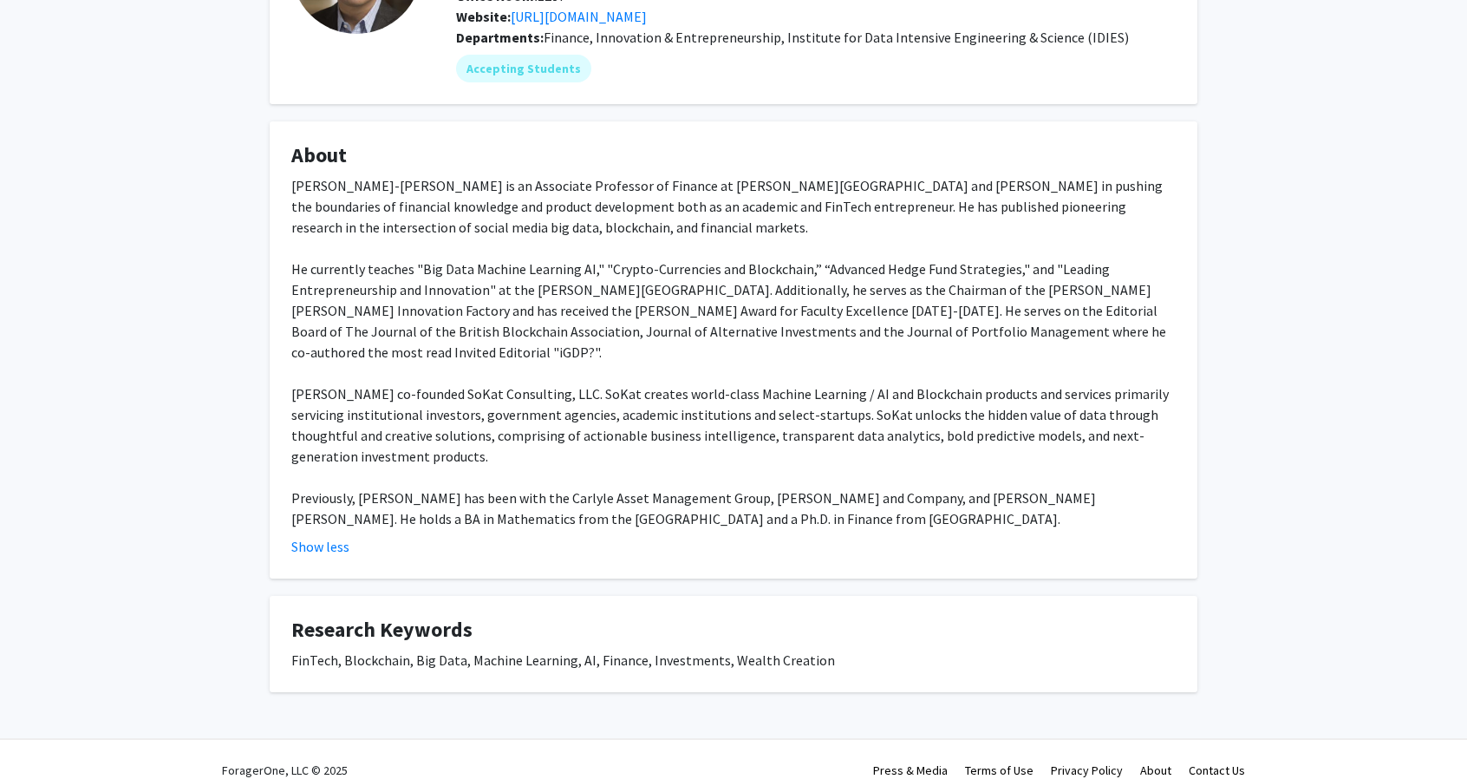
scroll to position [0, 0]
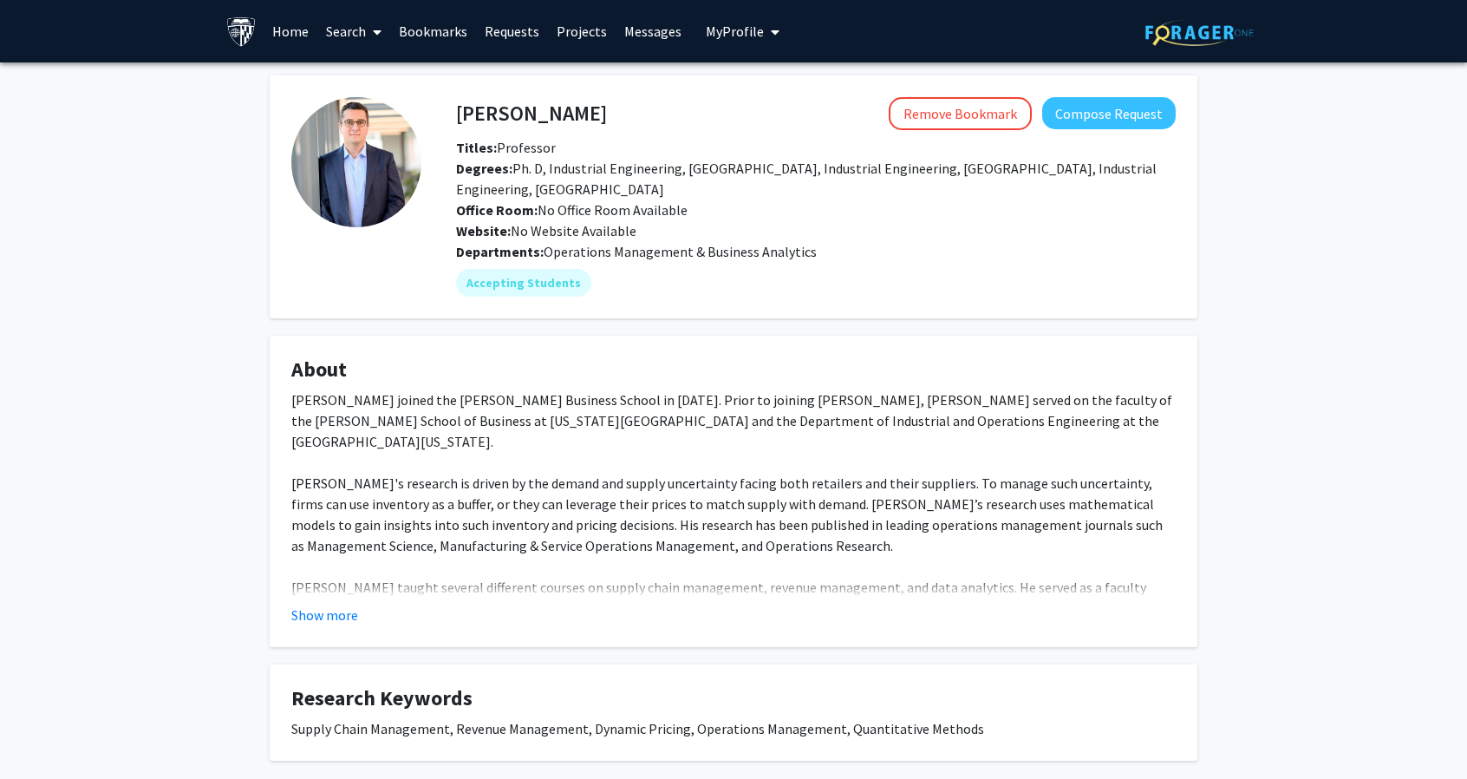
scroll to position [89, 0]
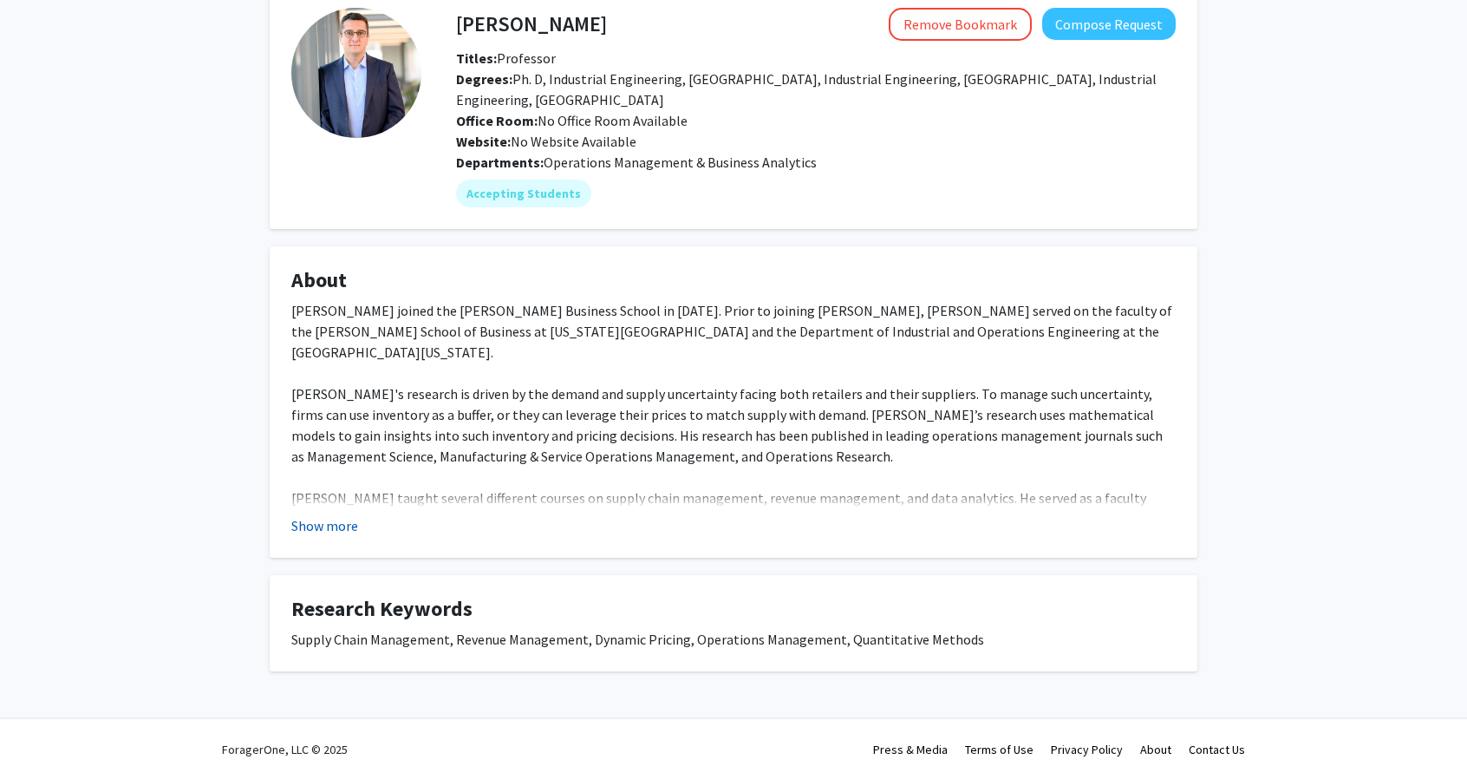
click at [316, 526] on button "Show more" at bounding box center [324, 525] width 67 height 21
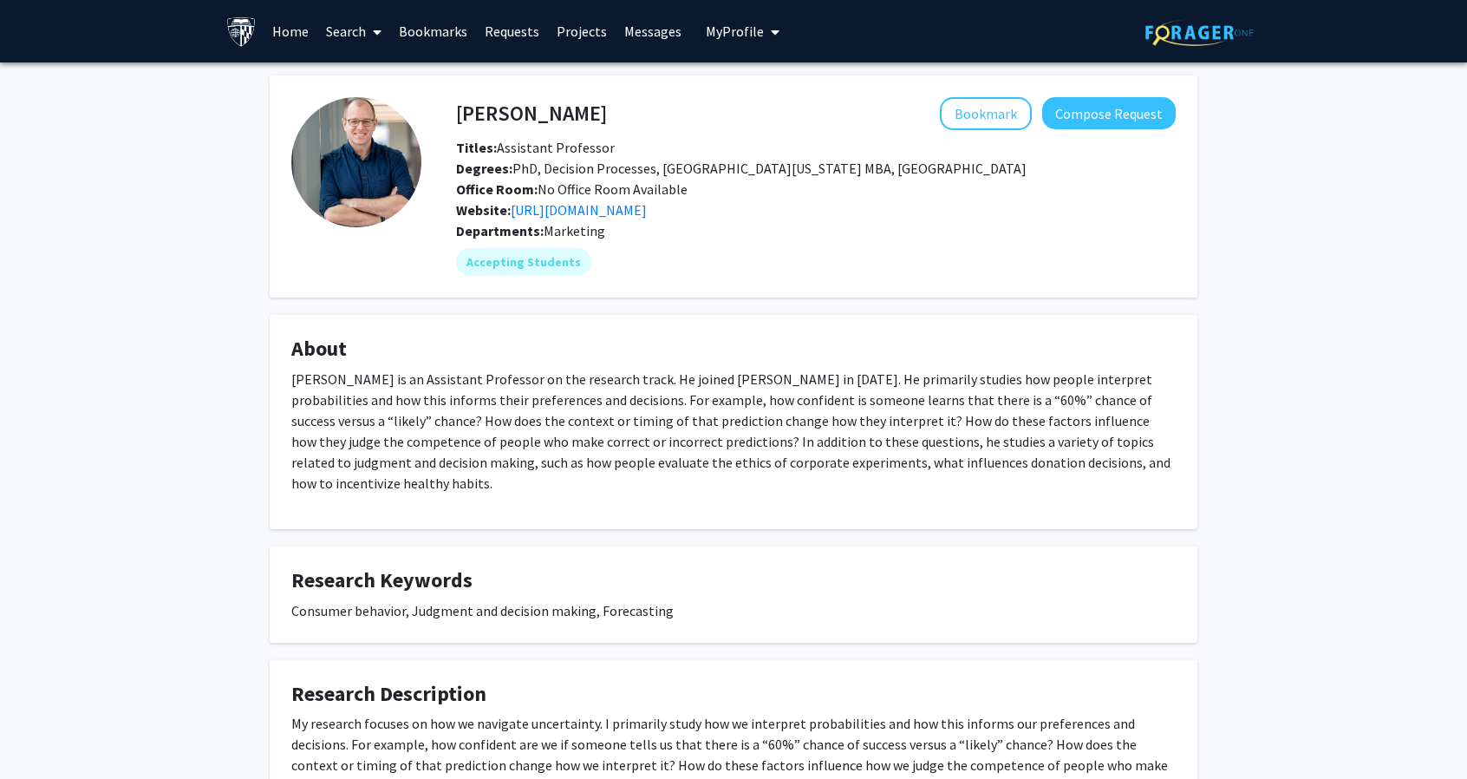
scroll to position [189, 0]
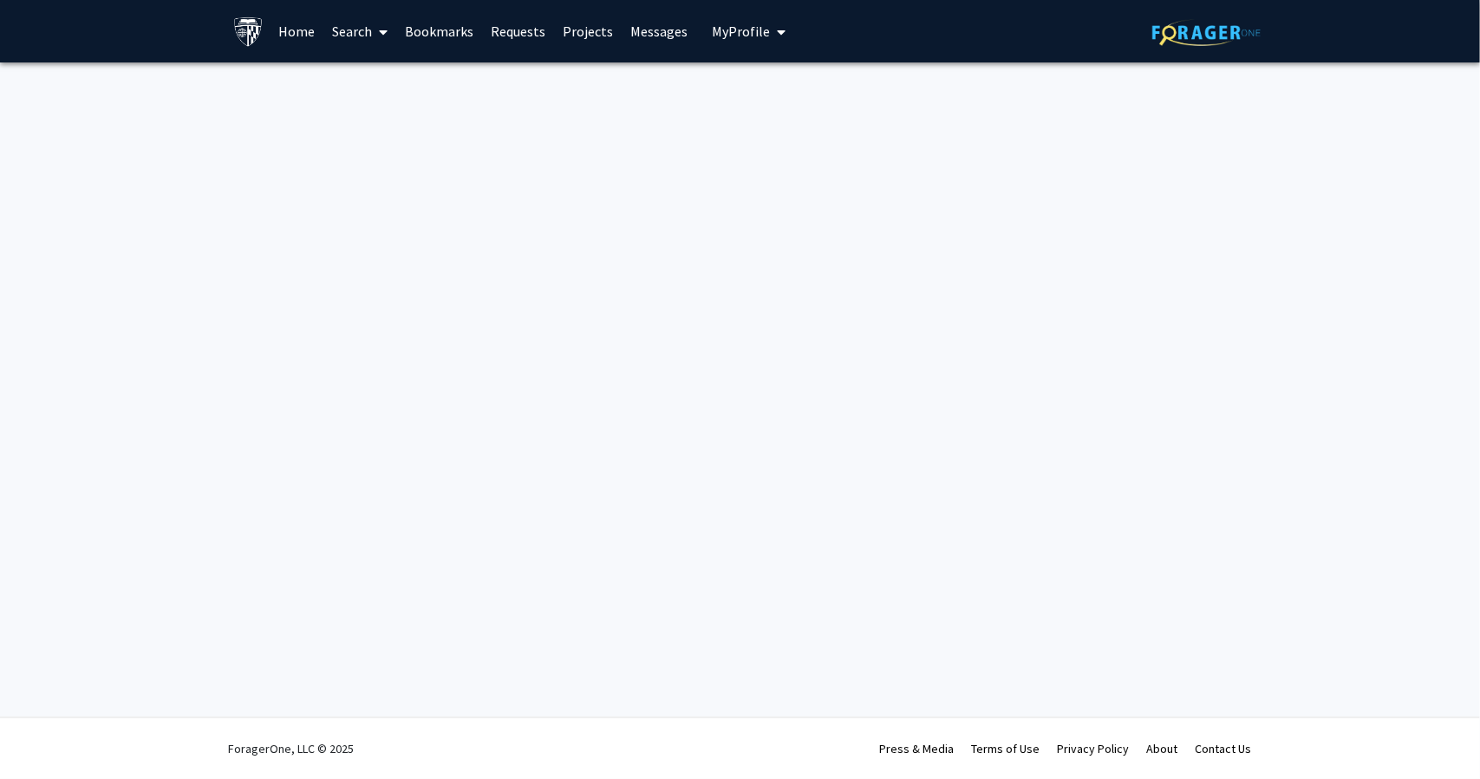
click at [633, 251] on div "Skip navigation Home Search Bookmarks Requests Projects Messages My Profile Rya…" at bounding box center [740, 389] width 1480 height 779
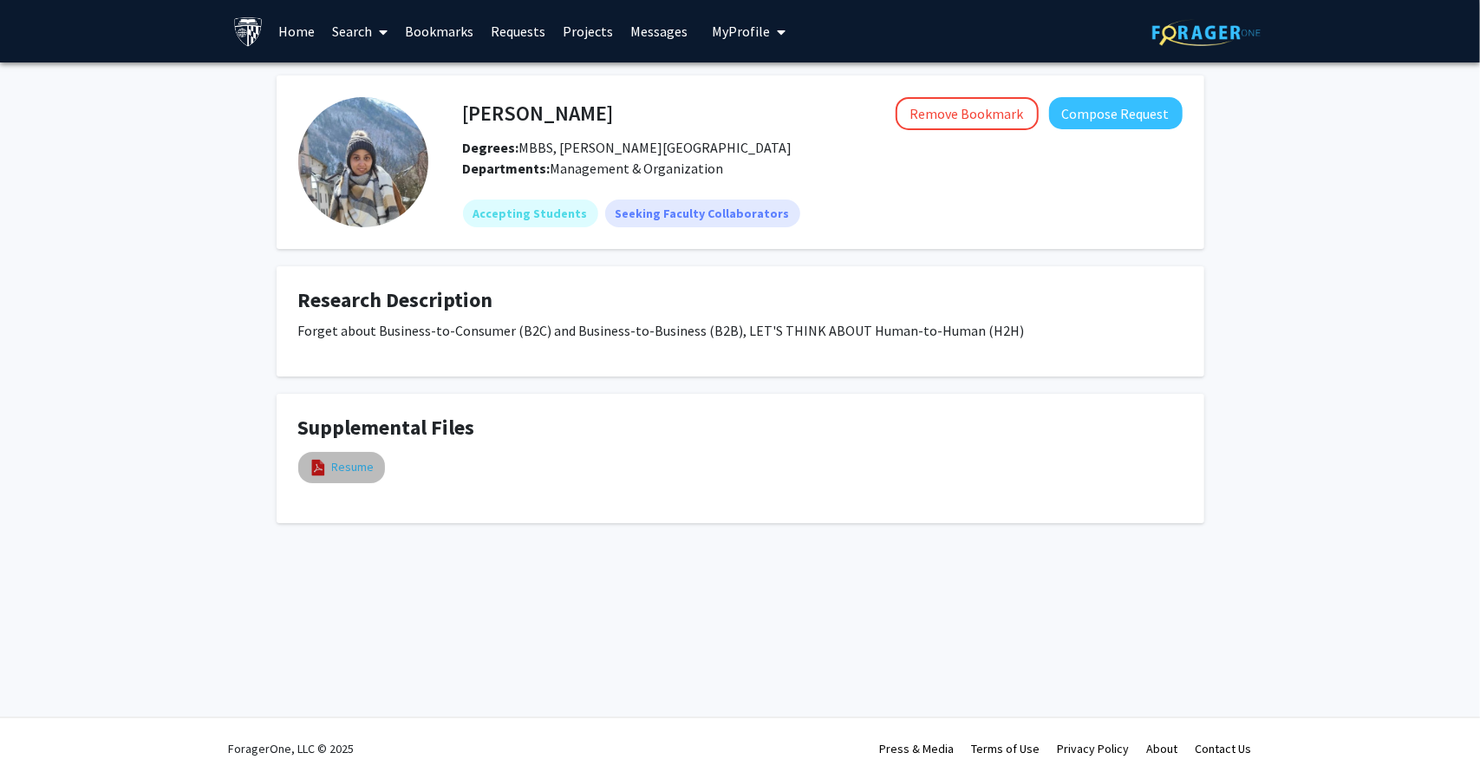
click at [333, 464] on link "Resume" at bounding box center [353, 467] width 42 height 18
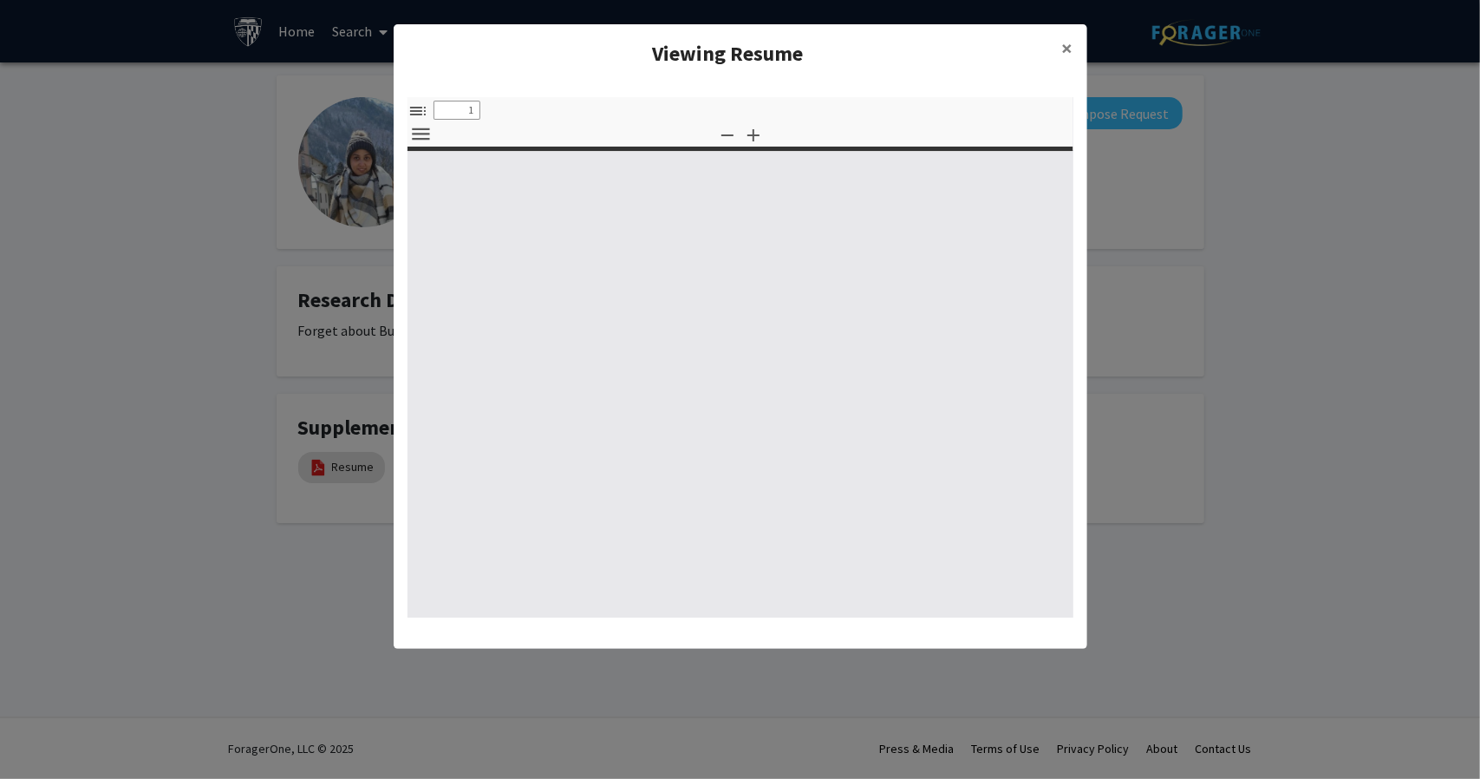
select select "custom"
type input "0"
select select "custom"
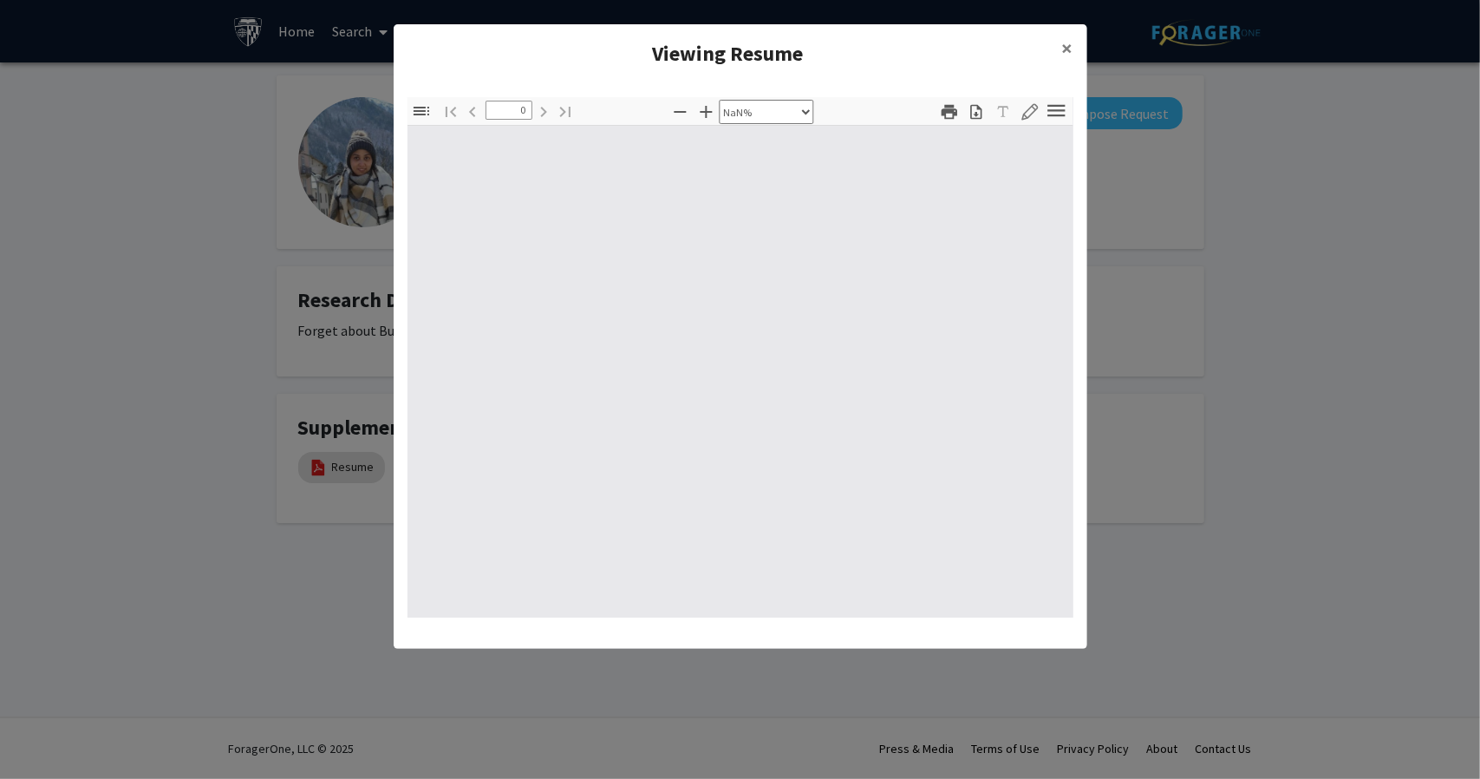
type input "1"
select select "auto"
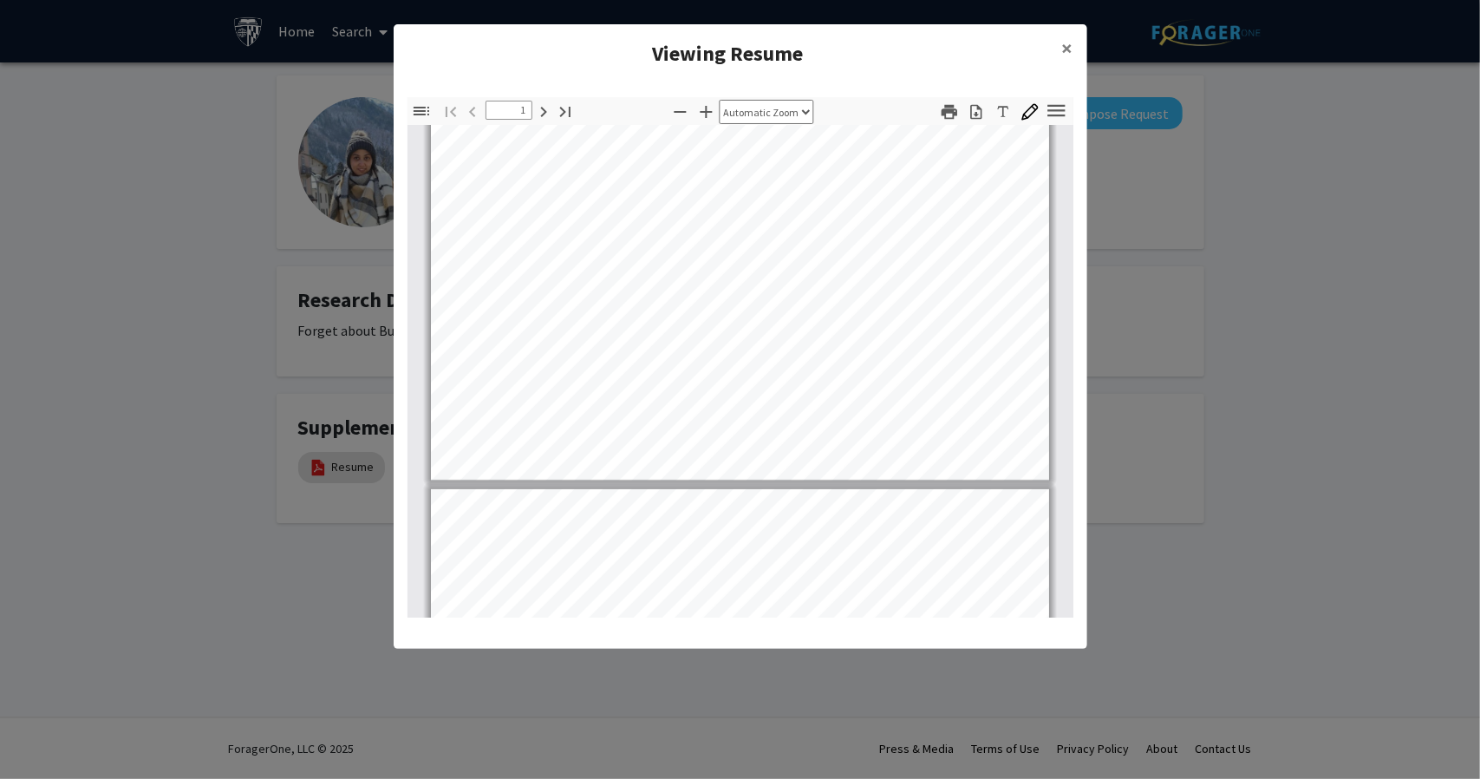
scroll to position [454, 0]
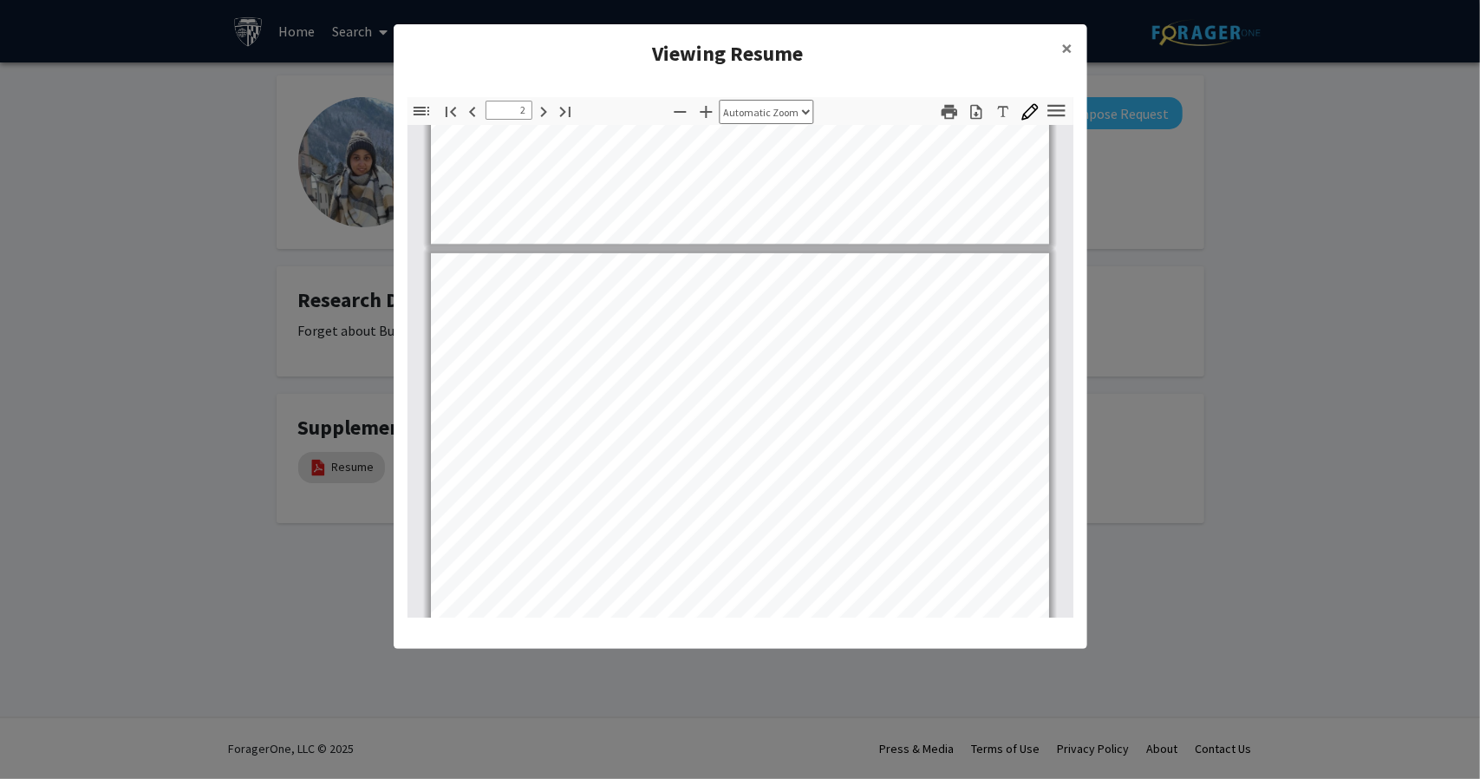
type input "1"
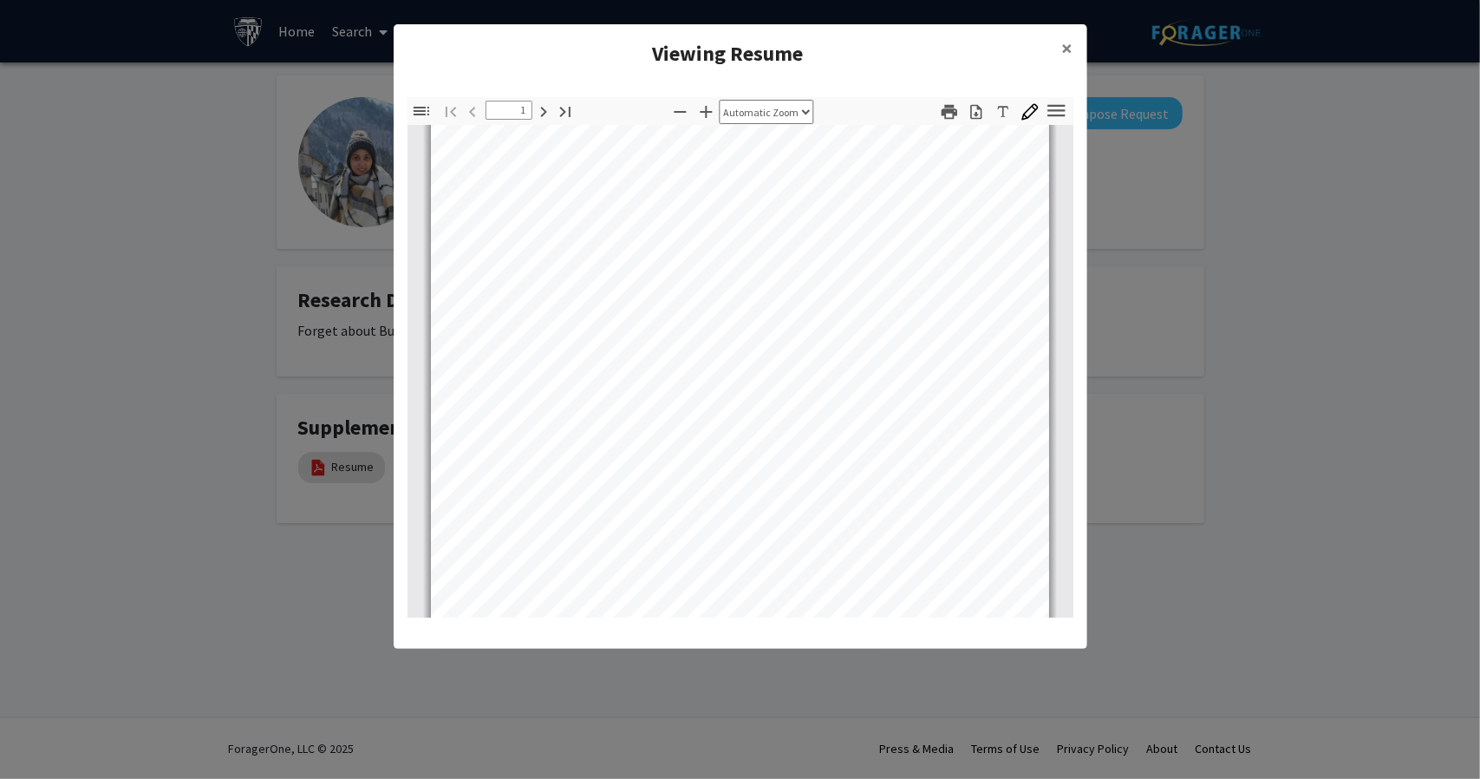
scroll to position [0, 0]
click at [1058, 42] on button "×" at bounding box center [1067, 48] width 39 height 49
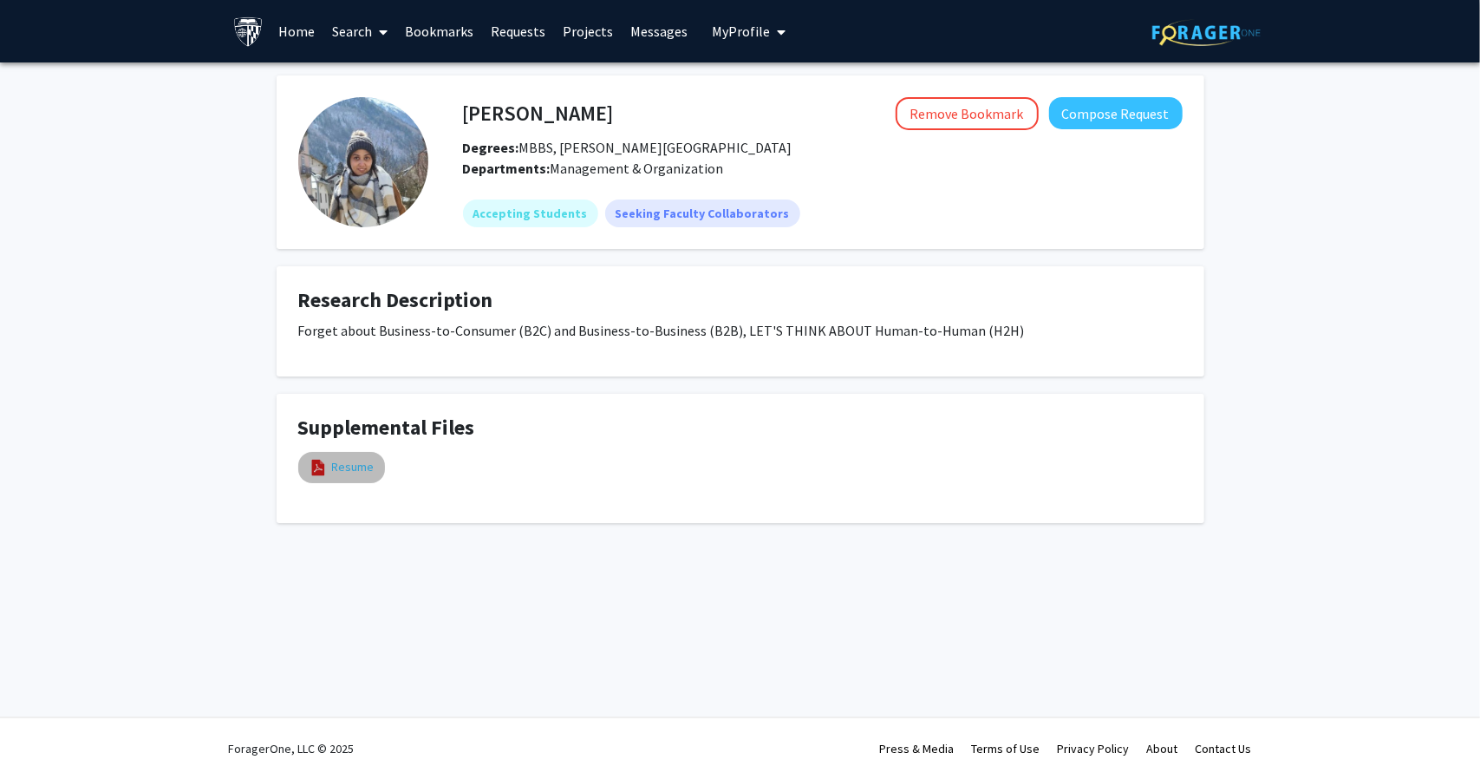
click at [337, 473] on link "Resume" at bounding box center [353, 467] width 42 height 18
select select "custom"
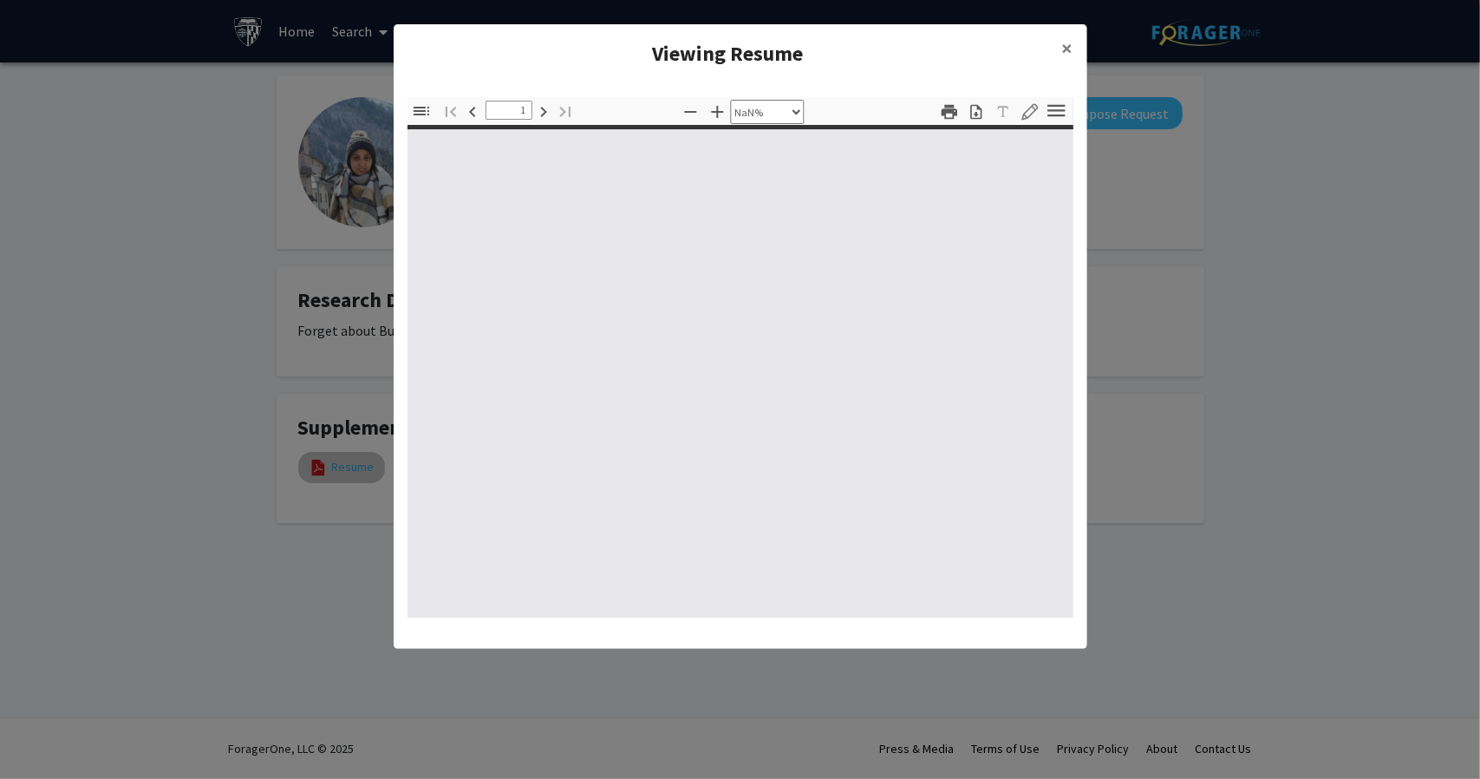
type input "0"
select select "custom"
type input "1"
select select "auto"
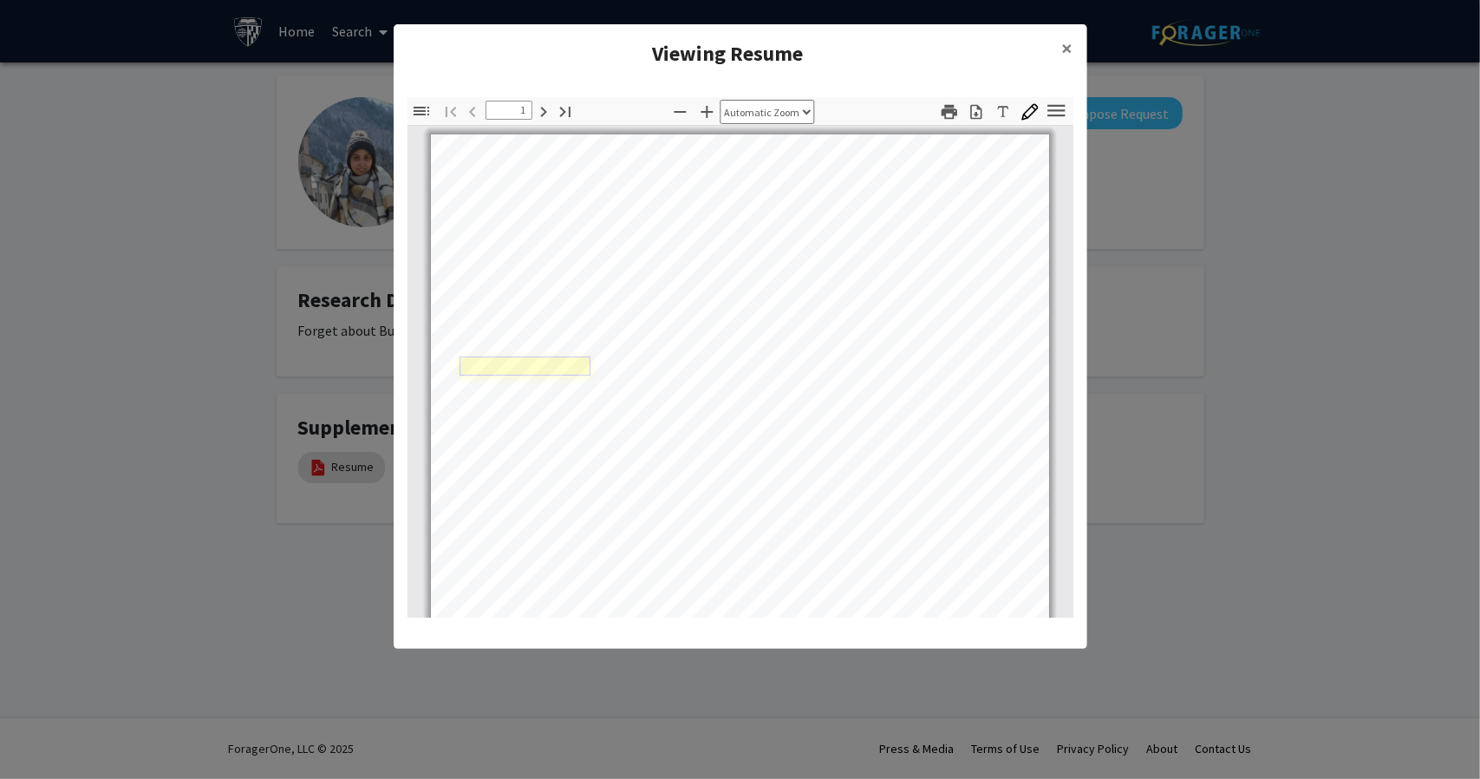
click at [523, 362] on link "Page 1" at bounding box center [526, 365] width 132 height 19
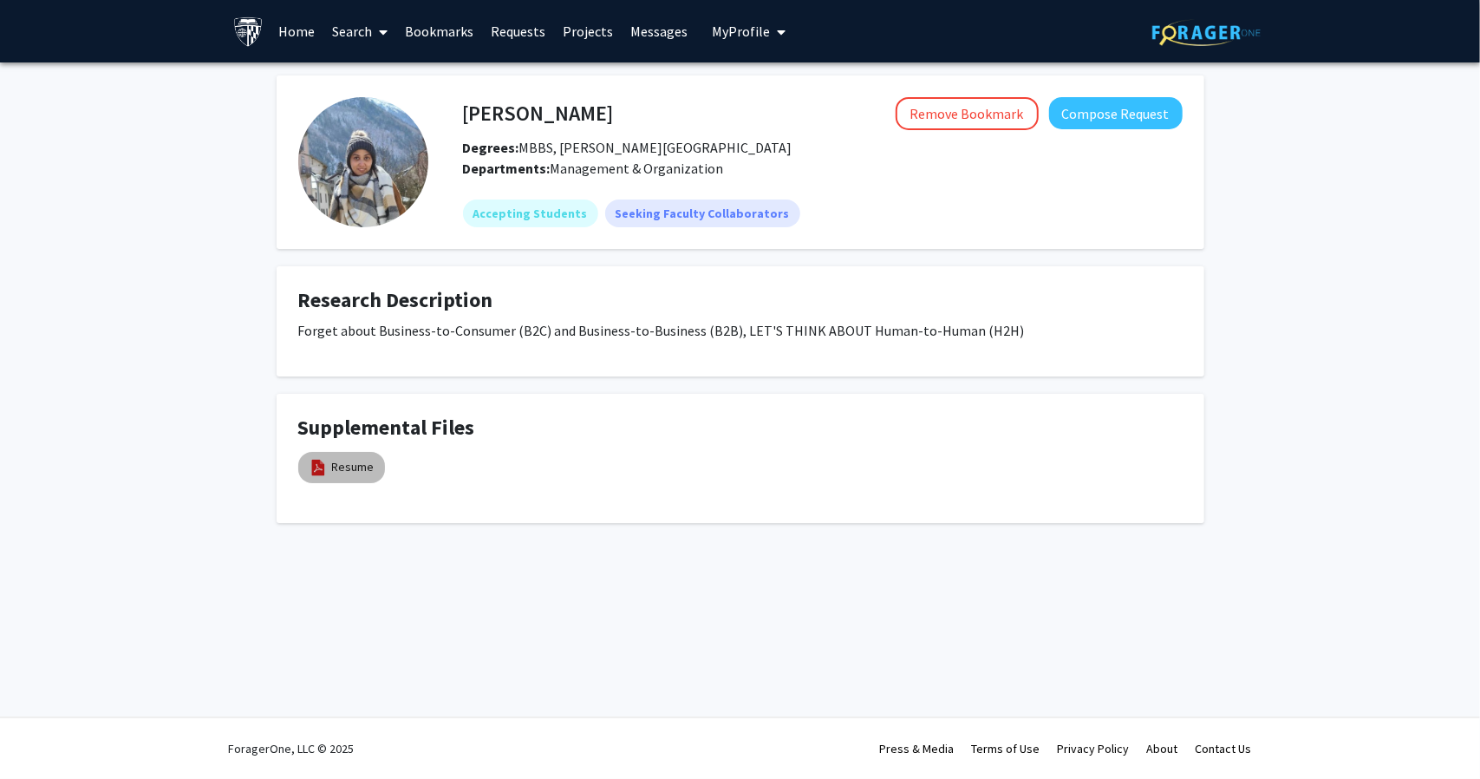
click at [346, 450] on div "Resume" at bounding box center [342, 467] width 94 height 38
click at [350, 473] on link "Resume" at bounding box center [353, 467] width 42 height 18
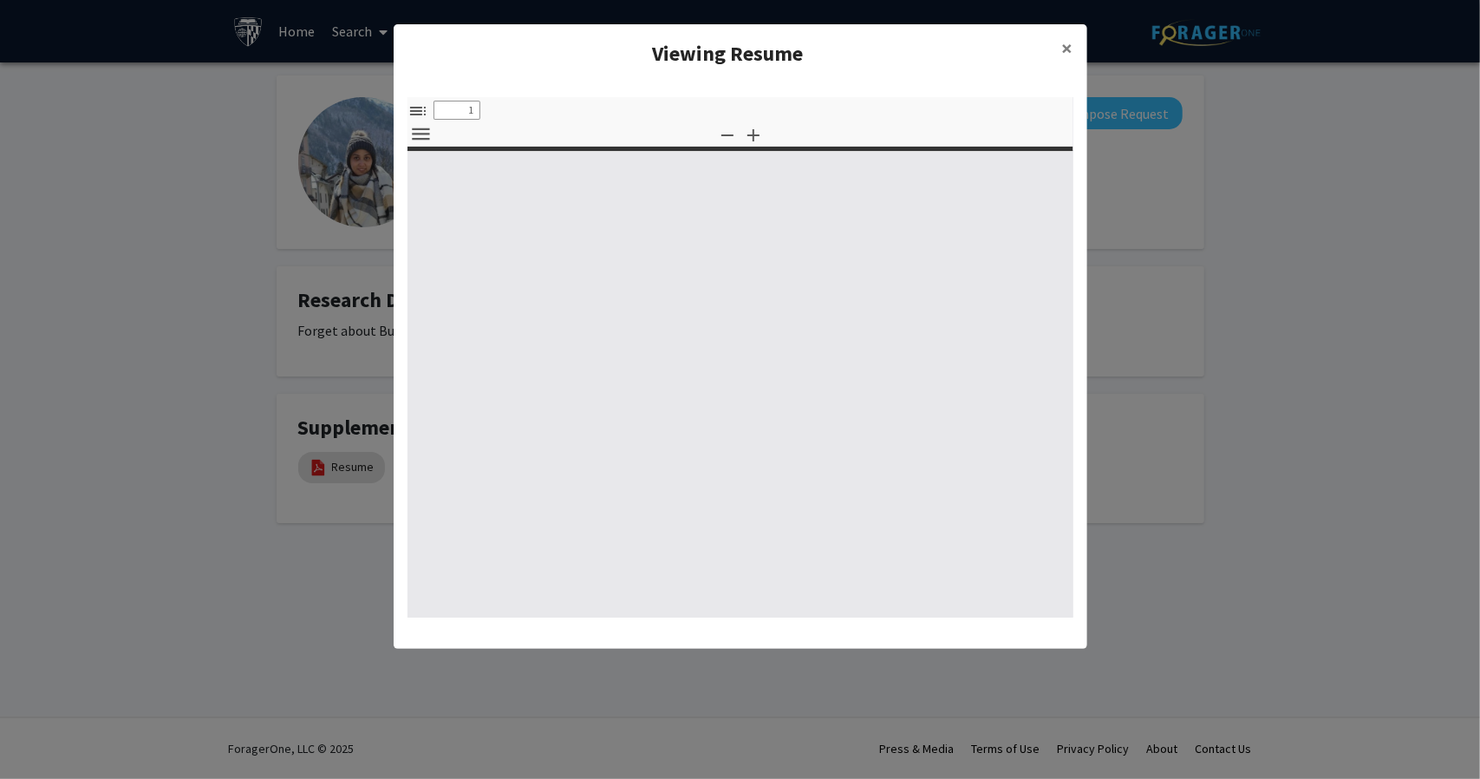
select select "custom"
type input "0"
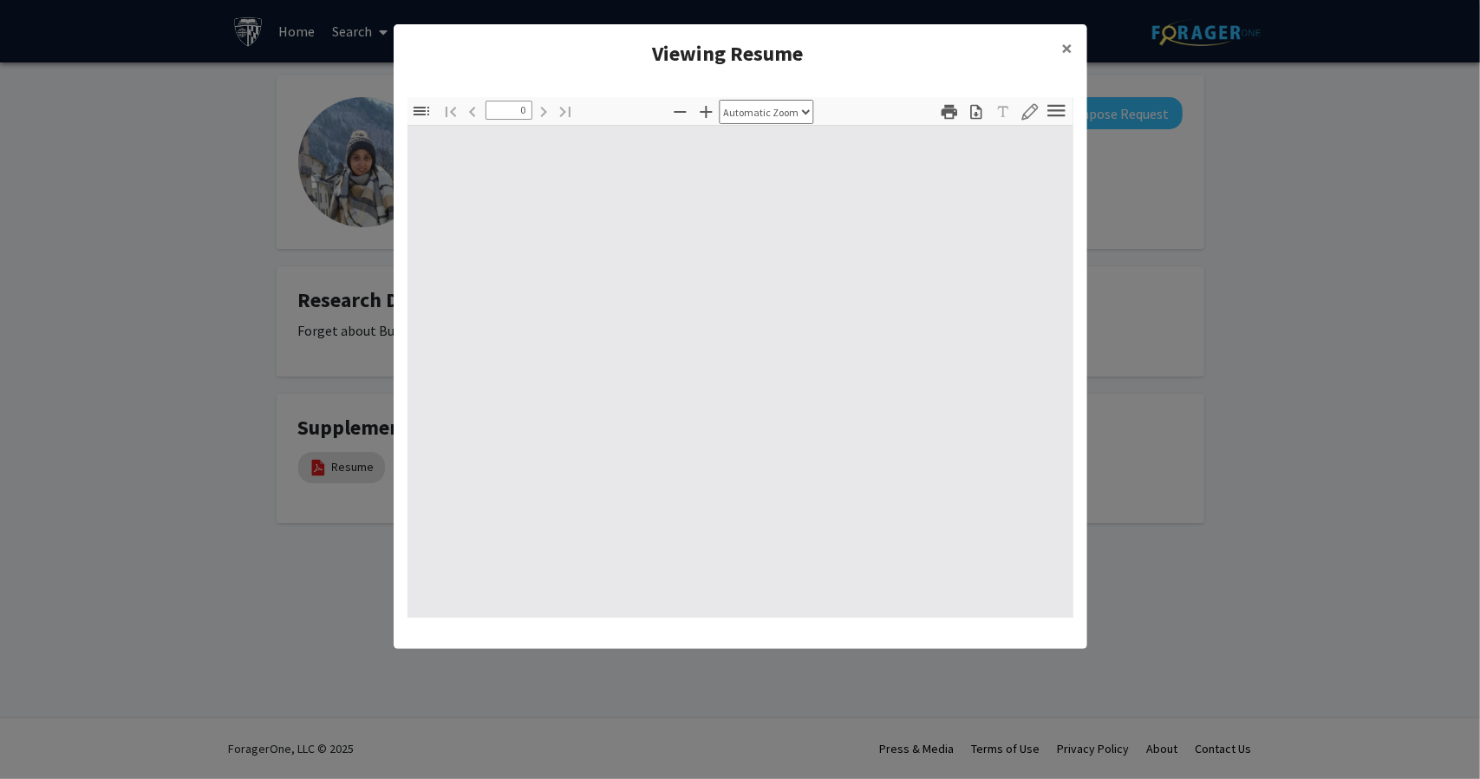
select select "custom"
type input "1"
select select "auto"
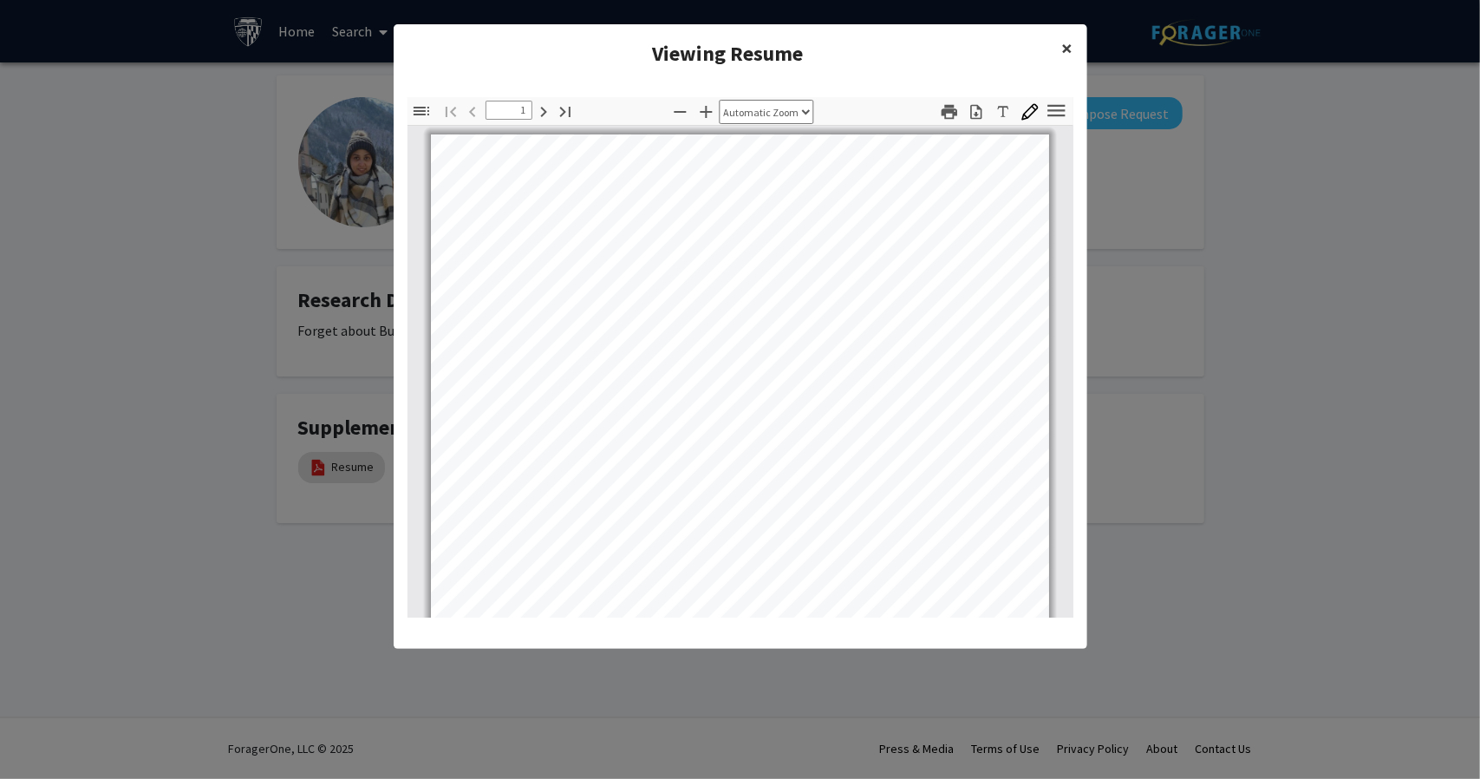
click at [1070, 56] on span "×" at bounding box center [1067, 48] width 11 height 27
